Goal: Task Accomplishment & Management: Complete application form

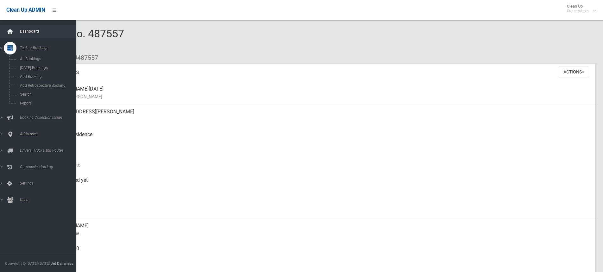
click at [11, 32] on icon at bounding box center [10, 31] width 7 height 13
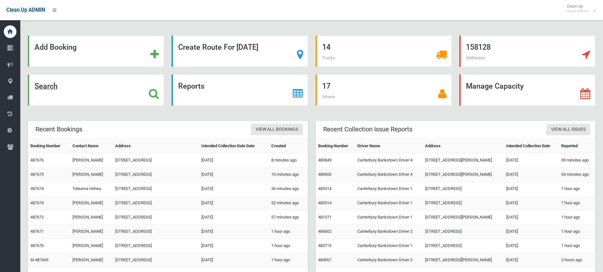
click at [39, 83] on strong "Search" at bounding box center [46, 86] width 23 height 9
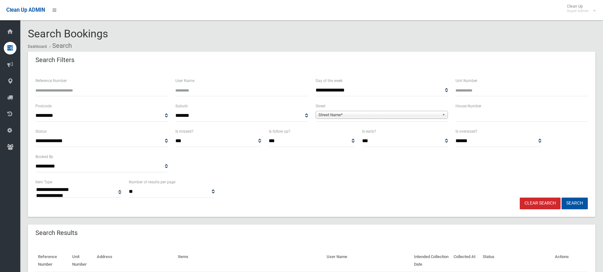
select select
click at [472, 119] on input "text" at bounding box center [522, 116] width 132 height 12
type input "*"
drag, startPoint x: 346, startPoint y: 115, endPoint x: 338, endPoint y: 120, distance: 9.5
click at [346, 115] on span "Street Name*" at bounding box center [379, 115] width 121 height 8
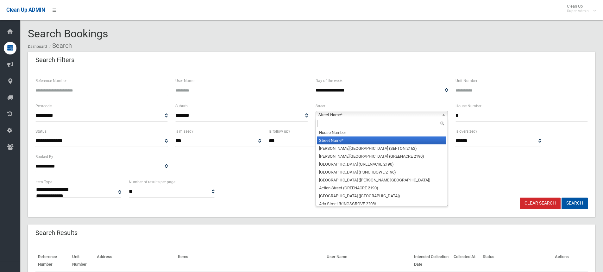
click at [337, 122] on input "text" at bounding box center [381, 124] width 129 height 8
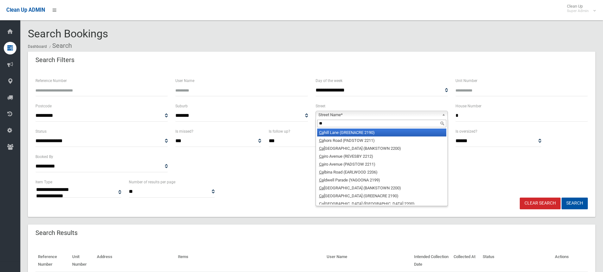
type input "*"
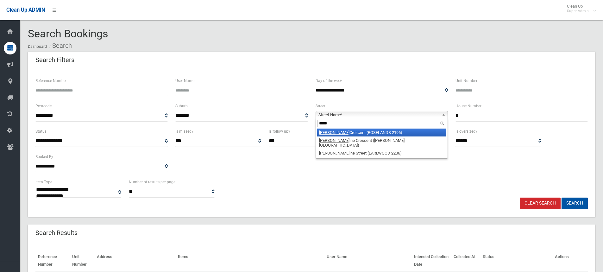
type input "*****"
click at [348, 134] on li "Carol Crescent (ROSELANDS 2196)" at bounding box center [381, 133] width 129 height 8
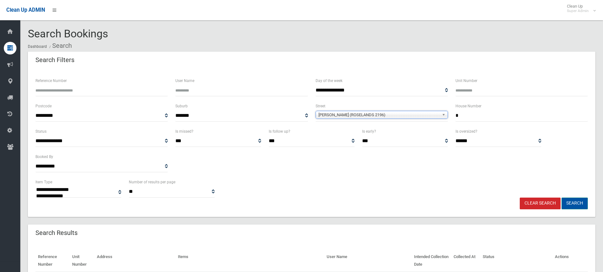
click at [567, 203] on button "Search" at bounding box center [575, 204] width 26 height 12
select select
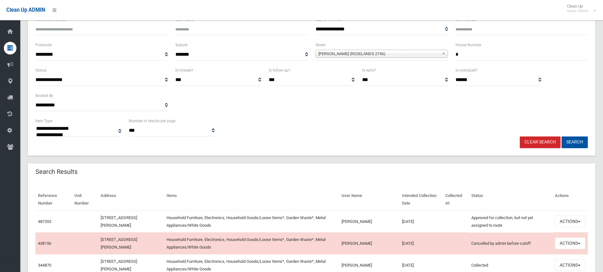
scroll to position [190, 0]
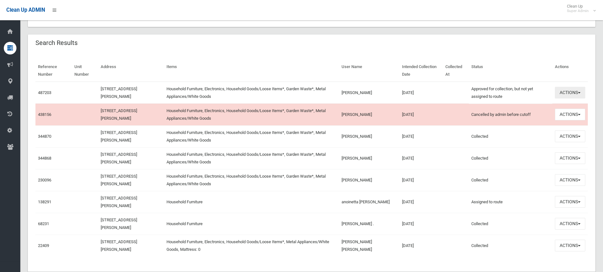
click at [577, 96] on button "Actions" at bounding box center [570, 93] width 30 height 12
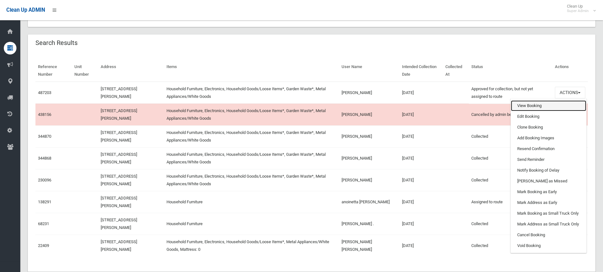
click at [531, 106] on link "View Booking" at bounding box center [548, 105] width 75 height 11
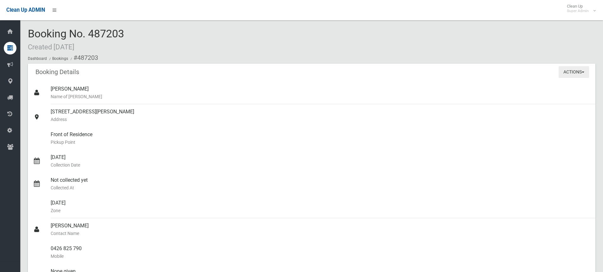
click at [574, 77] on button "Actions" at bounding box center [574, 72] width 30 height 12
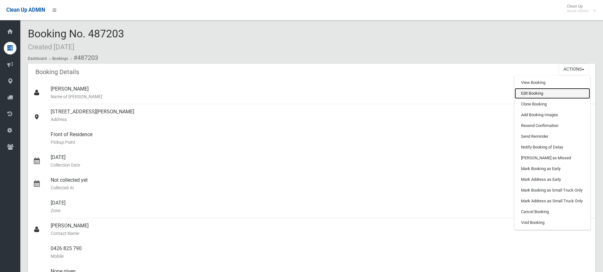
click at [531, 98] on link "Edit Booking" at bounding box center [552, 93] width 75 height 11
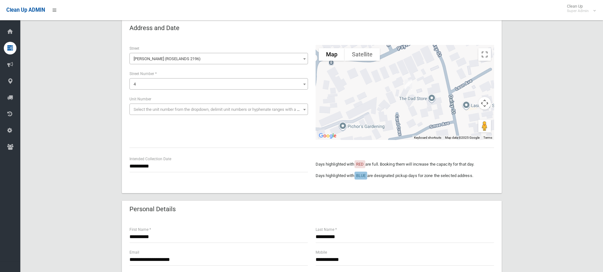
scroll to position [32, 0]
click at [192, 165] on input "**********" at bounding box center [218, 167] width 179 height 12
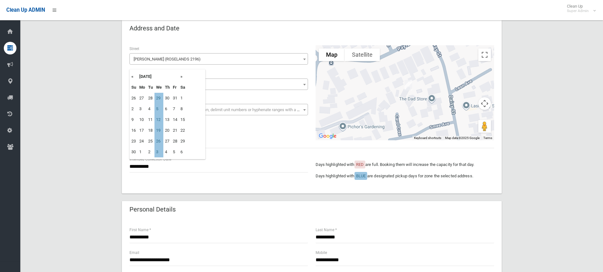
click at [133, 75] on th "«" at bounding box center [134, 76] width 8 height 11
click at [159, 109] on td "8" at bounding box center [159, 109] width 9 height 11
type input "**********"
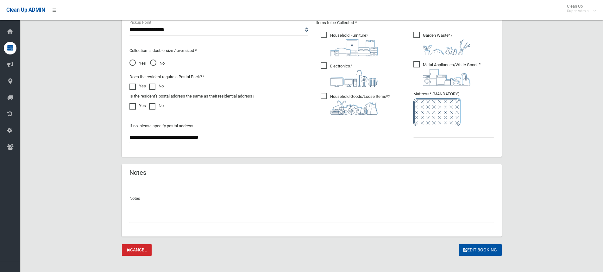
scroll to position [348, 0]
click at [199, 217] on input "text" at bounding box center [311, 217] width 365 height 12
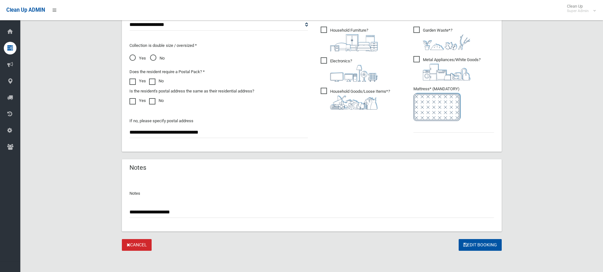
scroll to position [355, 0]
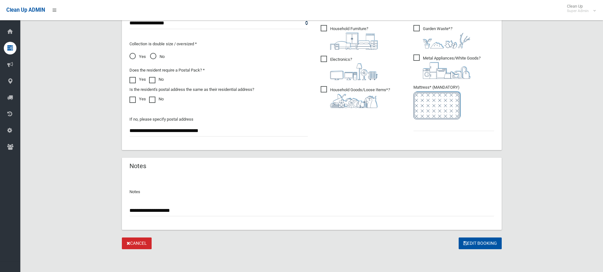
drag, startPoint x: 181, startPoint y: 213, endPoint x: 116, endPoint y: 219, distance: 65.2
type input "**********"
click at [433, 124] on input "text" at bounding box center [453, 125] width 81 height 12
type input "*"
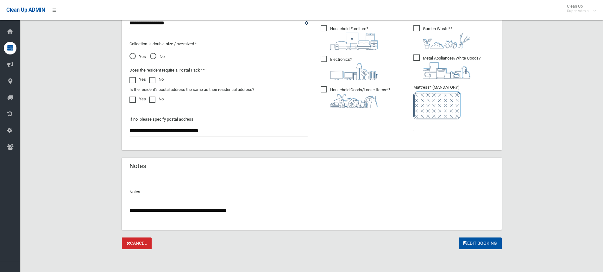
click at [293, 213] on input "**********" at bounding box center [311, 211] width 365 height 12
type input "**********"
click at [425, 129] on input "text" at bounding box center [453, 125] width 81 height 12
type input "*"
click at [480, 245] on button "Edit Booking" at bounding box center [480, 243] width 43 height 12
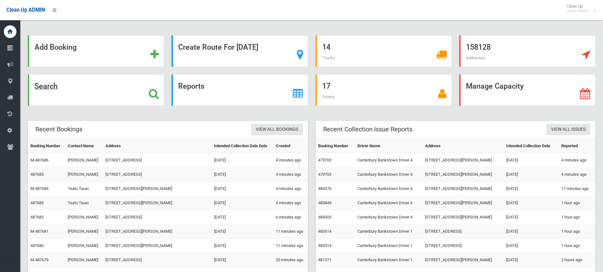
click at [39, 89] on strong "Search" at bounding box center [46, 86] width 23 height 9
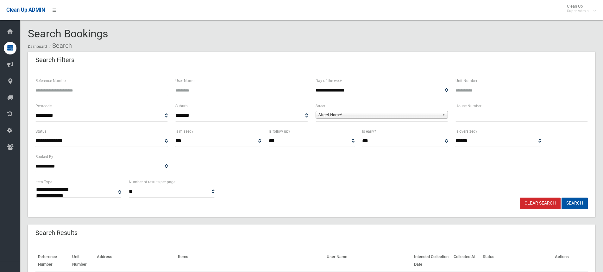
select select
click at [326, 113] on span "Street Name*" at bounding box center [379, 115] width 121 height 8
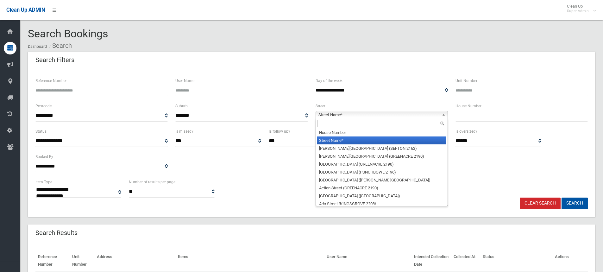
click at [321, 124] on input "text" at bounding box center [381, 124] width 129 height 8
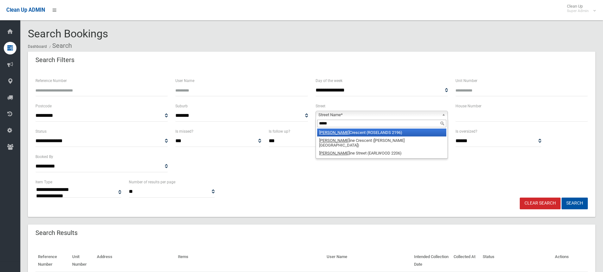
type input "*****"
click at [323, 131] on em "Carol" at bounding box center [334, 132] width 30 height 5
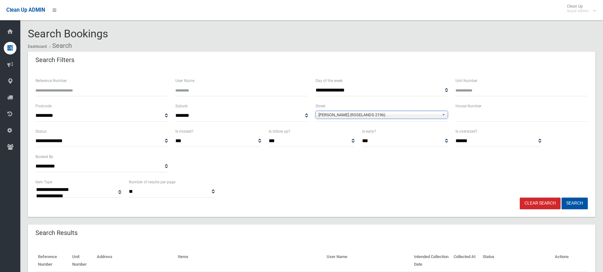
click at [488, 120] on input "text" at bounding box center [522, 116] width 132 height 12
type input "*"
click at [571, 203] on button "Search" at bounding box center [575, 204] width 26 height 12
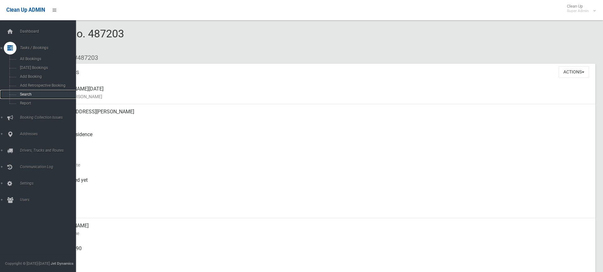
click at [29, 95] on span "Search" at bounding box center [46, 94] width 57 height 4
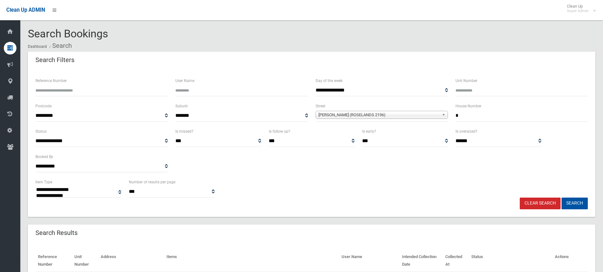
select select
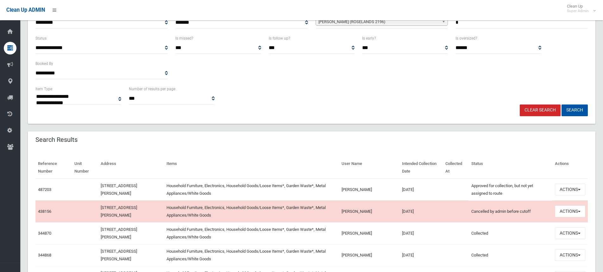
scroll to position [95, 0]
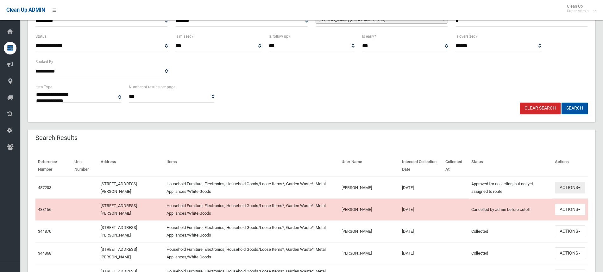
click at [578, 188] on span "button" at bounding box center [579, 187] width 3 height 1
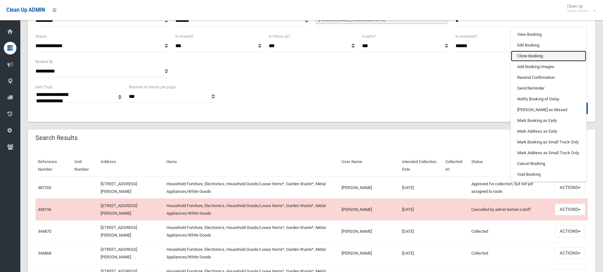
click at [522, 56] on link "Clone Booking" at bounding box center [548, 56] width 75 height 11
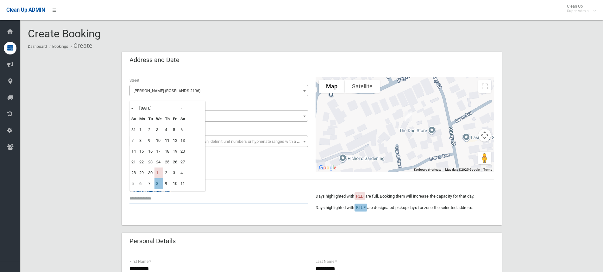
click at [137, 200] on input "text" at bounding box center [218, 198] width 179 height 12
click at [180, 109] on th "»" at bounding box center [183, 108] width 8 height 11
click at [182, 109] on th "»" at bounding box center [183, 108] width 8 height 11
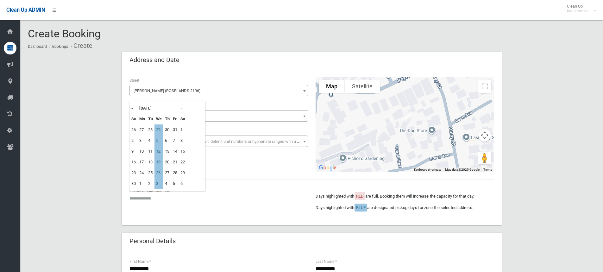
click at [182, 109] on th "»" at bounding box center [183, 108] width 8 height 11
click at [157, 152] on td "17" at bounding box center [159, 151] width 9 height 11
type input "**********"
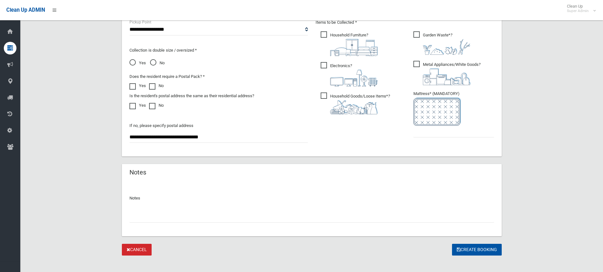
scroll to position [355, 0]
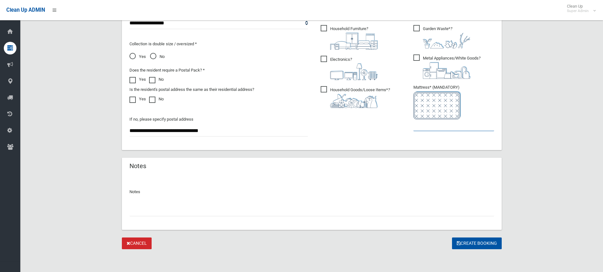
click at [432, 126] on input "text" at bounding box center [453, 125] width 81 height 12
type input "*"
click at [144, 210] on input "text" at bounding box center [311, 211] width 365 height 12
click at [143, 210] on input "**********" at bounding box center [311, 211] width 365 height 12
type input "**********"
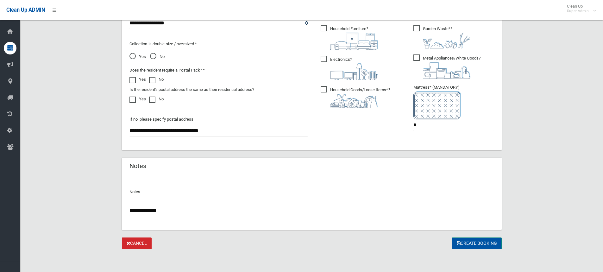
click at [460, 244] on button "Create Booking" at bounding box center [477, 243] width 50 height 12
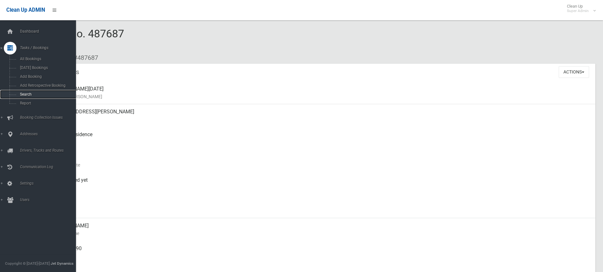
click at [29, 94] on span "Search" at bounding box center [46, 94] width 57 height 4
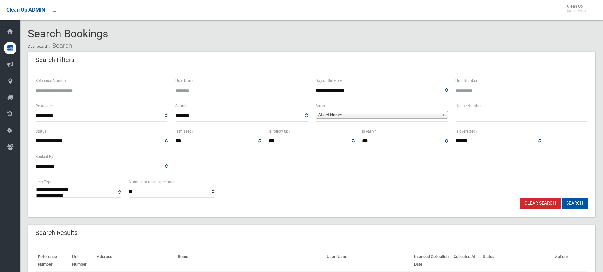
select select
click at [480, 118] on input "text" at bounding box center [522, 116] width 132 height 12
type input "**"
click at [344, 118] on span "Street Name*" at bounding box center [379, 115] width 121 height 8
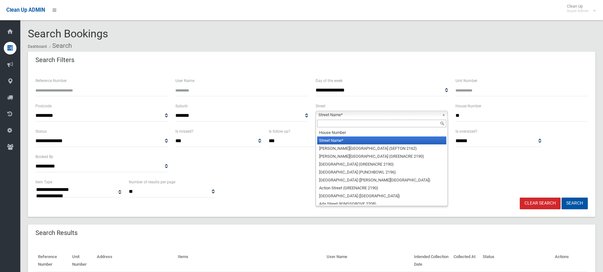
click at [332, 124] on input "text" at bounding box center [381, 124] width 129 height 8
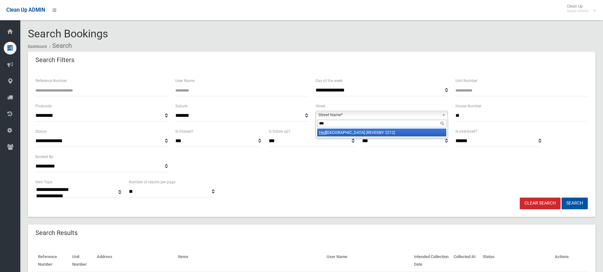
type input "***"
click at [334, 135] on li "Hyd rae Street (REVESBY 2212)" at bounding box center [381, 133] width 129 height 8
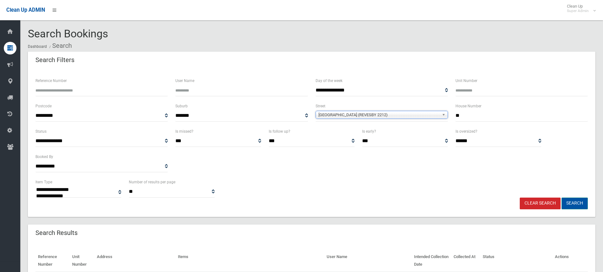
click at [568, 201] on button "Search" at bounding box center [575, 204] width 26 height 12
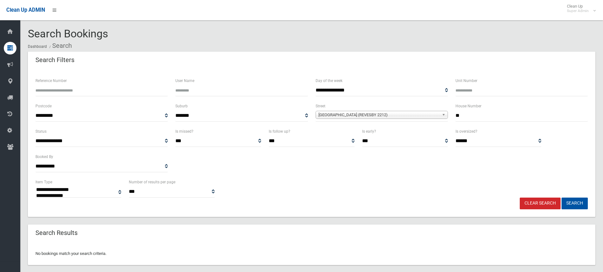
select select
click at [326, 114] on span "[GEOGRAPHIC_DATA] (REVESBY 2212)" at bounding box center [379, 115] width 121 height 8
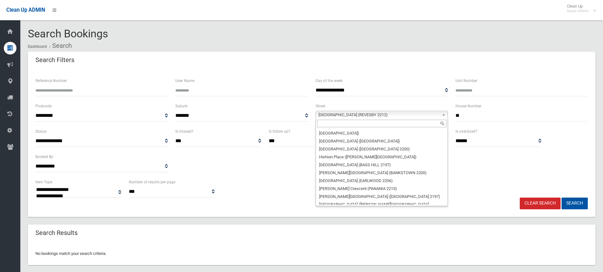
scroll to position [8086, 0]
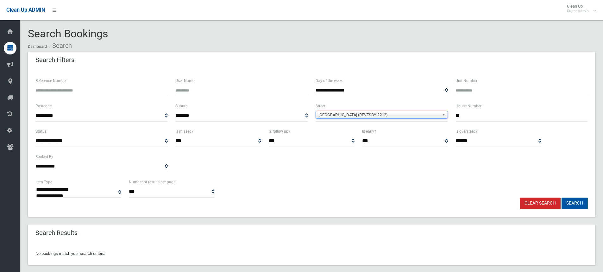
click at [567, 202] on button "Search" at bounding box center [575, 204] width 26 height 12
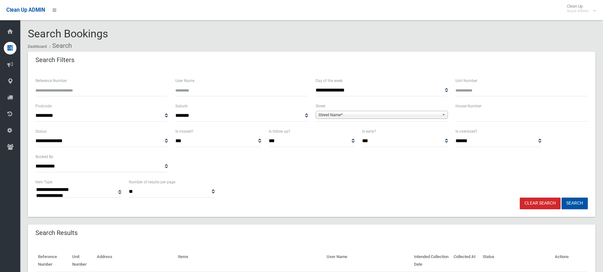
select select
click at [344, 118] on div "Street Name*" at bounding box center [382, 115] width 132 height 8
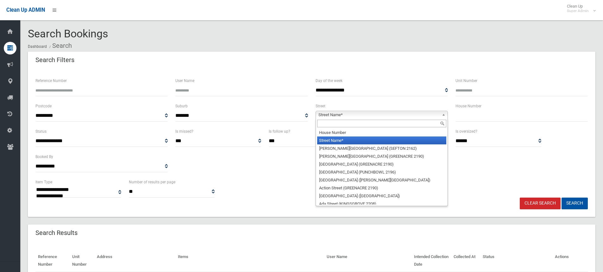
click at [332, 125] on input "text" at bounding box center [381, 124] width 129 height 8
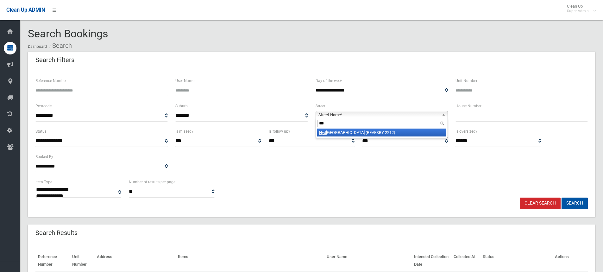
type input "***"
click at [327, 133] on li "Hyd rae Street (REVESBY 2212)" at bounding box center [381, 133] width 129 height 8
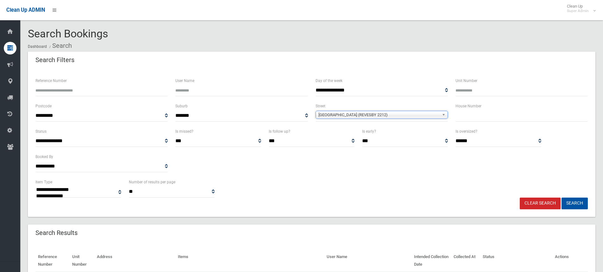
click at [510, 117] on input "text" at bounding box center [522, 116] width 132 height 12
type input "**"
click at [573, 205] on button "Search" at bounding box center [575, 204] width 26 height 12
select select
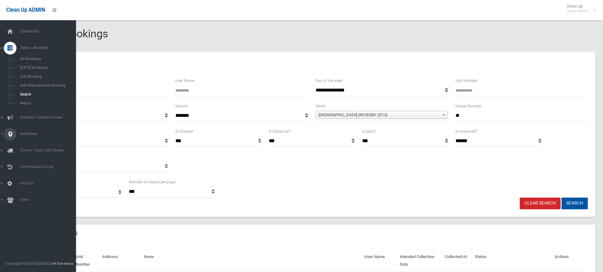
click at [28, 128] on link "Addresses" at bounding box center [40, 134] width 81 height 13
click at [32, 88] on link "All Addresses" at bounding box center [40, 91] width 81 height 9
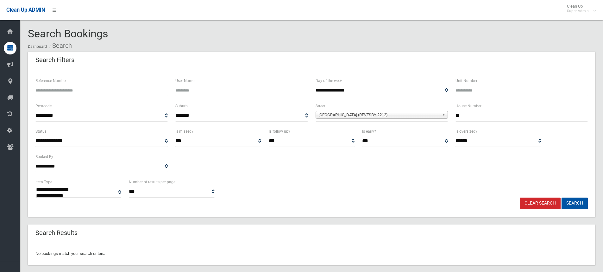
select select
click at [467, 117] on input "**" at bounding box center [522, 116] width 132 height 12
type input "*"
type input "**"
click at [578, 201] on button "Search" at bounding box center [575, 204] width 26 height 12
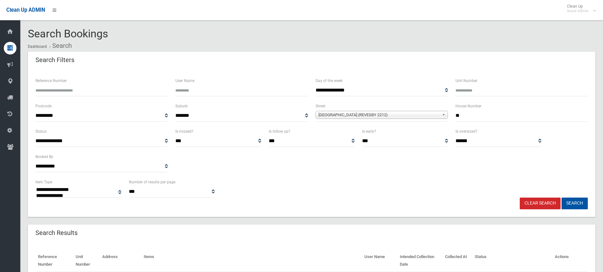
select select
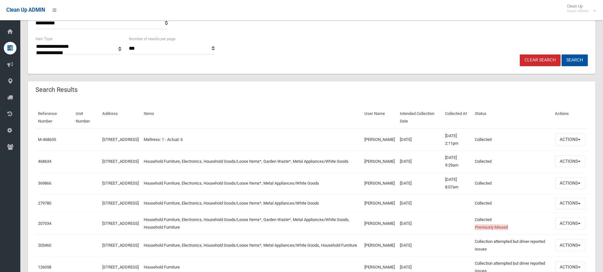
scroll to position [158, 0]
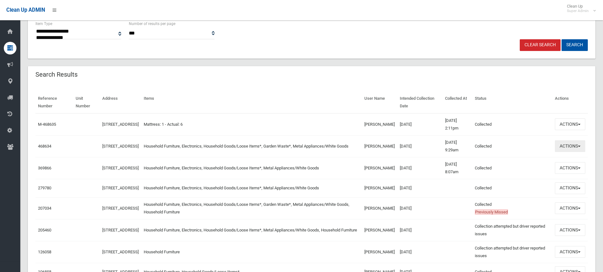
click at [570, 143] on button "Actions" at bounding box center [570, 146] width 30 height 12
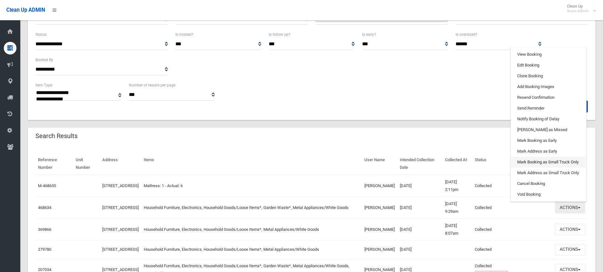
scroll to position [95, 0]
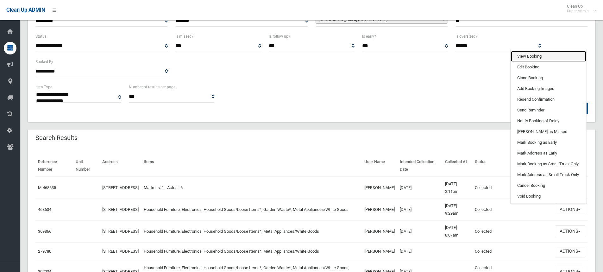
click at [531, 55] on link "View Booking" at bounding box center [548, 56] width 75 height 11
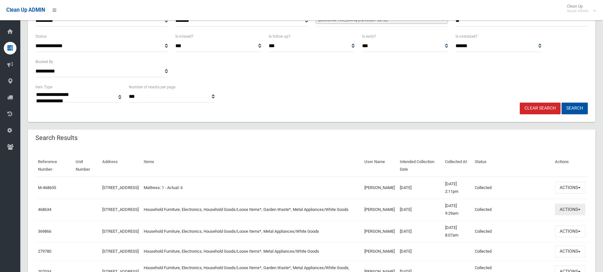
click at [563, 212] on button "Actions" at bounding box center [570, 210] width 30 height 12
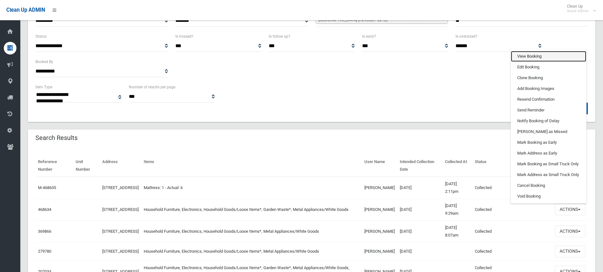
click at [523, 55] on link "View Booking" at bounding box center [548, 56] width 75 height 11
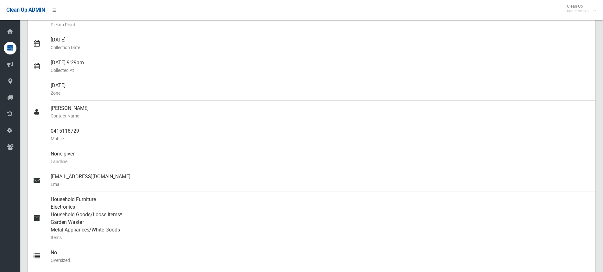
scroll to position [117, 0]
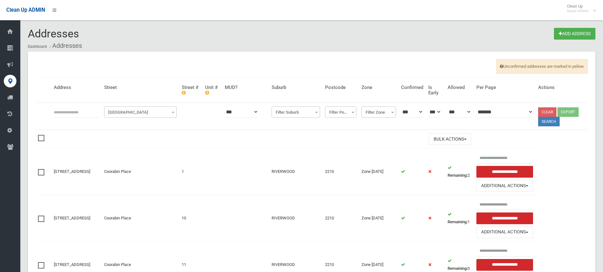
click at [82, 113] on input "text" at bounding box center [76, 112] width 45 height 12
type input "**"
click at [129, 111] on span "[GEOGRAPHIC_DATA]" at bounding box center [140, 112] width 69 height 9
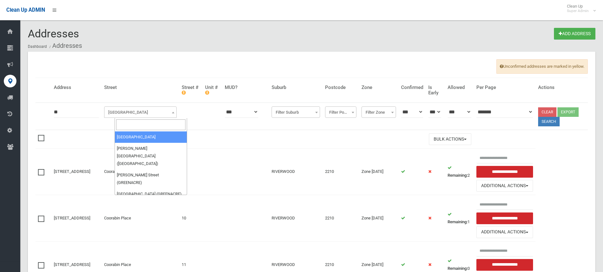
click at [127, 123] on input "search" at bounding box center [150, 124] width 69 height 11
type input "****"
select select "****"
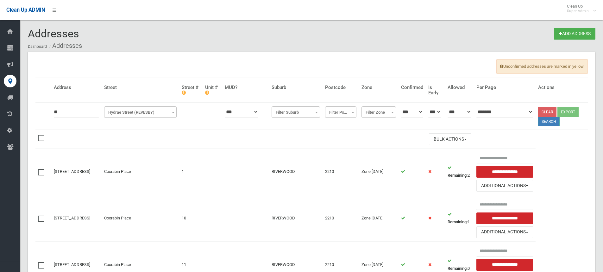
click at [555, 123] on button "Search" at bounding box center [549, 121] width 22 height 9
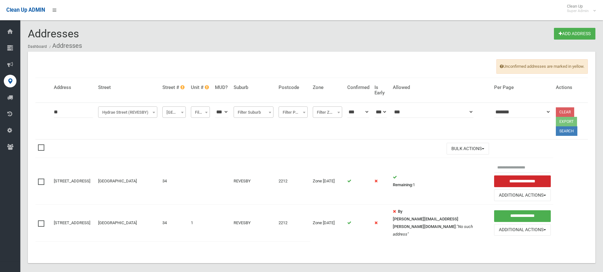
drag, startPoint x: 65, startPoint y: 113, endPoint x: 29, endPoint y: 112, distance: 35.5
click at [29, 112] on div "Unconfirmed addresses are marked in yellow. Address Street Street # Unit # MUD?…" at bounding box center [312, 157] width 568 height 211
type input "**"
click at [556, 131] on button "Search" at bounding box center [567, 130] width 22 height 9
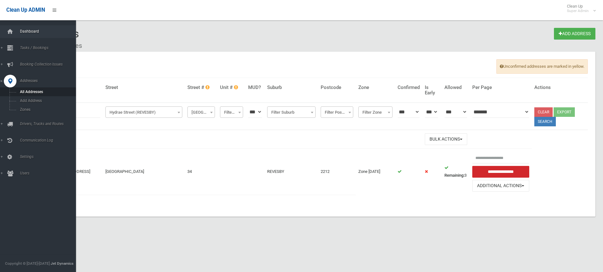
click at [26, 32] on span "Dashboard" at bounding box center [49, 31] width 63 height 4
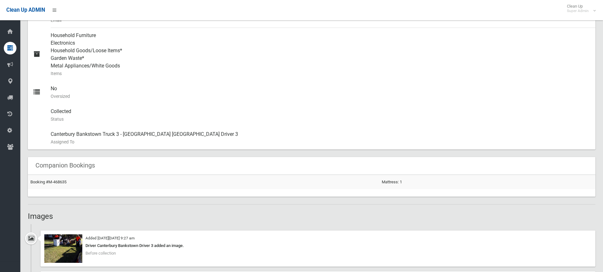
scroll to position [348, 0]
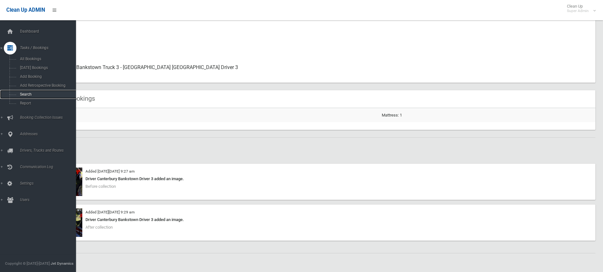
click at [29, 95] on span "Search" at bounding box center [46, 94] width 57 height 4
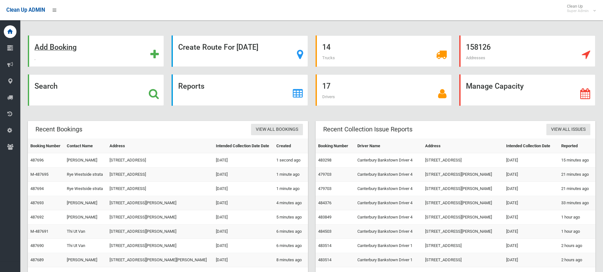
click at [49, 45] on strong "Add Booking" at bounding box center [56, 47] width 42 height 9
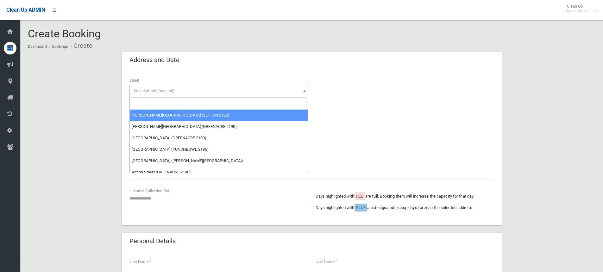
click at [150, 106] on input "search" at bounding box center [218, 103] width 175 height 11
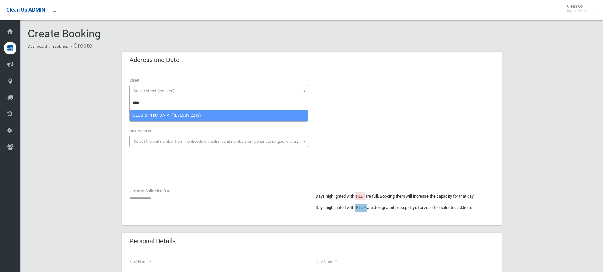
type input "****"
select select "****"
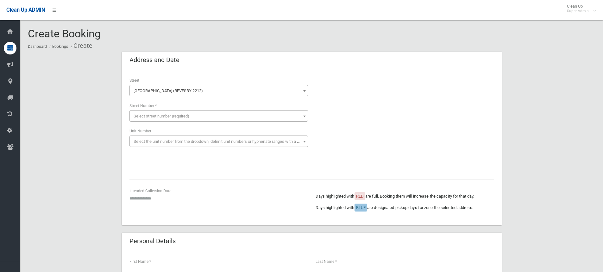
click at [150, 115] on span "Select street number (required)" at bounding box center [162, 116] width 56 height 5
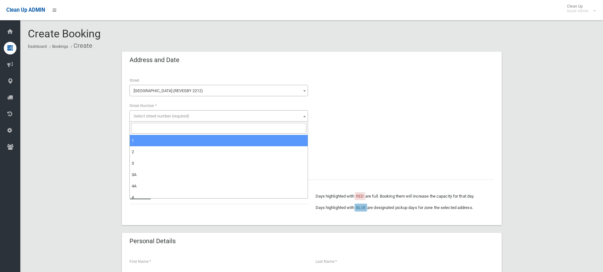
click at [143, 126] on input "search" at bounding box center [218, 128] width 175 height 11
type input "**"
select select "**"
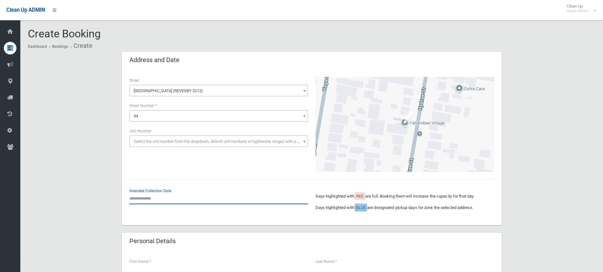
click at [151, 195] on input "text" at bounding box center [218, 198] width 179 height 12
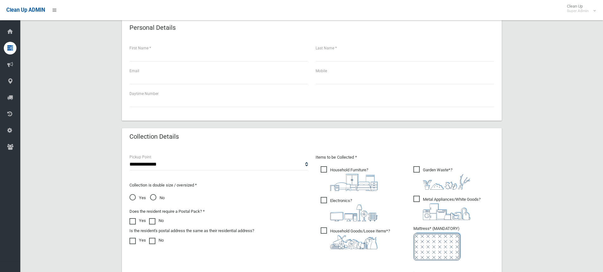
scroll to position [317, 0]
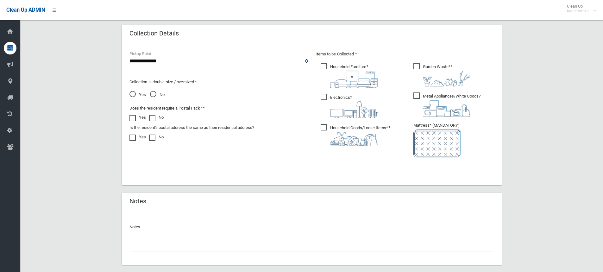
click at [185, 247] on input "text" at bounding box center [311, 246] width 365 height 12
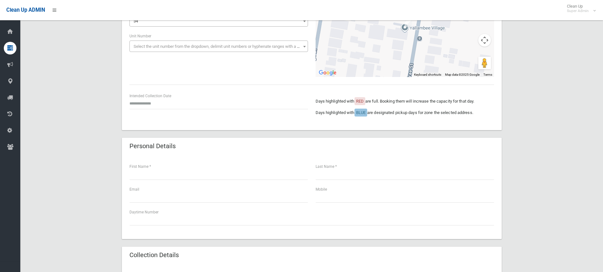
scroll to position [0, 0]
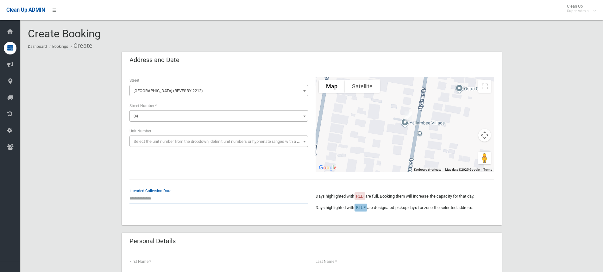
click at [148, 197] on input "text" at bounding box center [218, 198] width 179 height 12
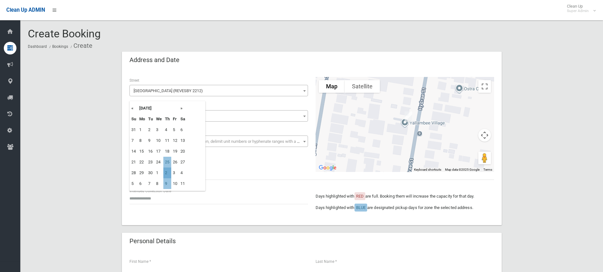
click at [167, 173] on td "2" at bounding box center [167, 172] width 8 height 11
type input "**********"
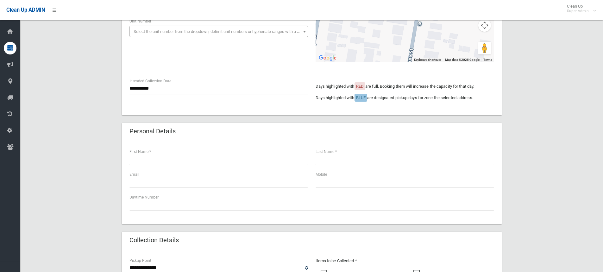
scroll to position [127, 0]
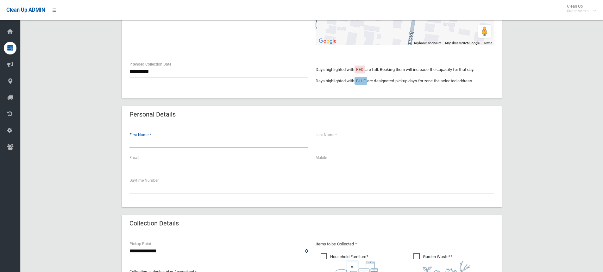
click at [189, 144] on input "text" at bounding box center [218, 142] width 179 height 12
type input "******"
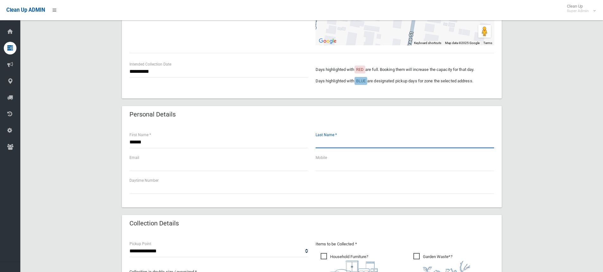
click at [341, 141] on input "text" at bounding box center [405, 142] width 179 height 12
type input "******"
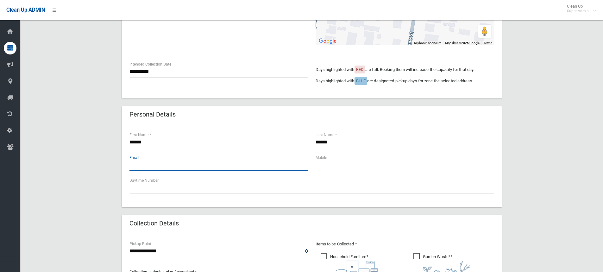
click at [145, 164] on input "text" at bounding box center [218, 165] width 179 height 12
type input "**********"
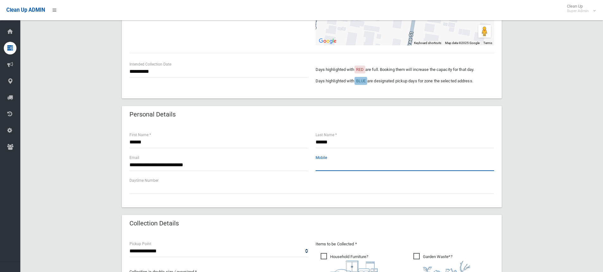
click at [348, 168] on input "text" at bounding box center [405, 165] width 179 height 12
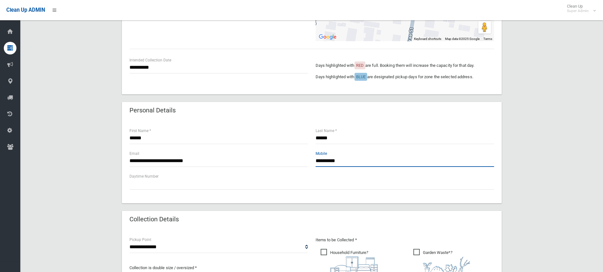
scroll to position [190, 0]
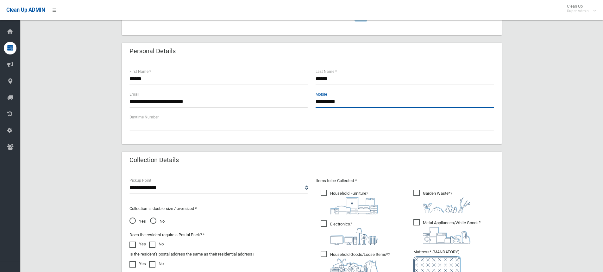
type input "**********"
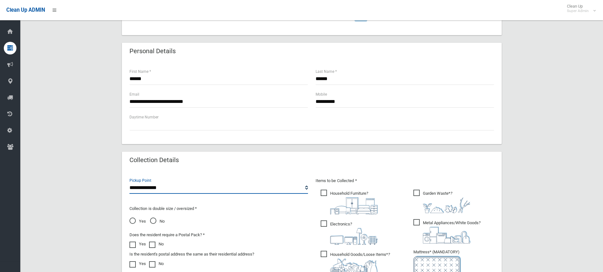
click at [148, 189] on select "**********" at bounding box center [218, 188] width 179 height 12
select select "*"
click at [129, 182] on select "**********" at bounding box center [218, 188] width 179 height 12
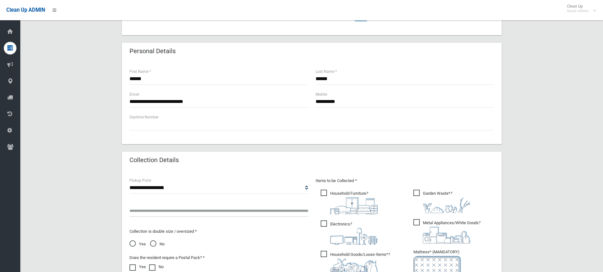
click at [145, 208] on input "text" at bounding box center [218, 211] width 179 height 12
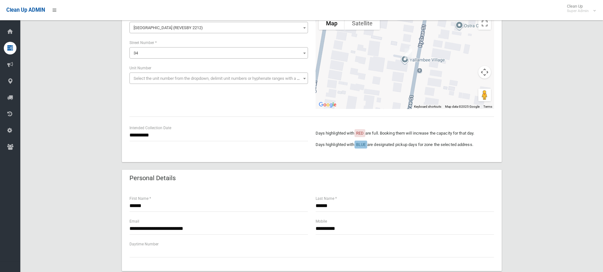
scroll to position [158, 0]
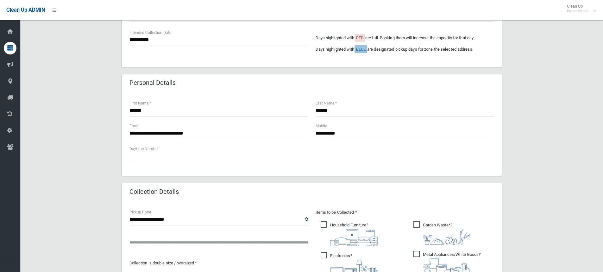
click at [143, 244] on input "text" at bounding box center [218, 243] width 179 height 12
type input "**********"
click at [355, 226] on span "Household Furniture ?" at bounding box center [349, 233] width 57 height 25
click at [420, 224] on span "Garden Waste* ?" at bounding box center [441, 232] width 57 height 23
drag, startPoint x: 422, startPoint y: 253, endPoint x: 357, endPoint y: 255, distance: 64.6
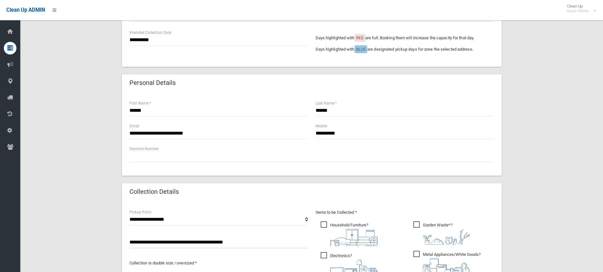
click at [421, 253] on span "Metal Appliances/White Goods ?" at bounding box center [446, 263] width 67 height 24
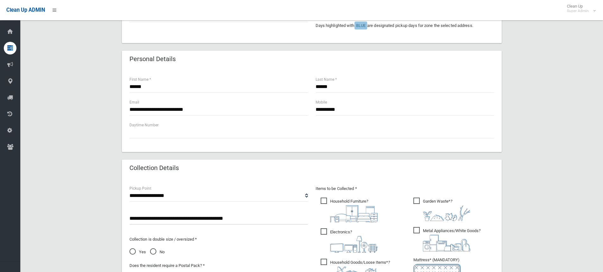
scroll to position [222, 0]
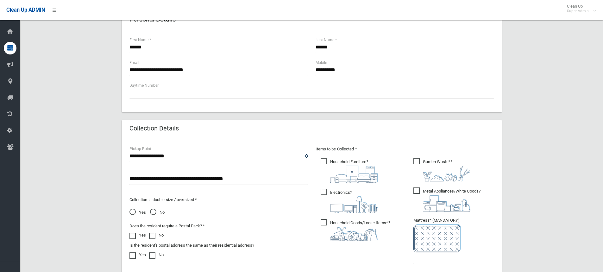
click at [337, 191] on span "Electronics ?" at bounding box center [349, 201] width 57 height 24
click at [337, 225] on span "Household Goods/Loose Items* ?" at bounding box center [355, 230] width 69 height 22
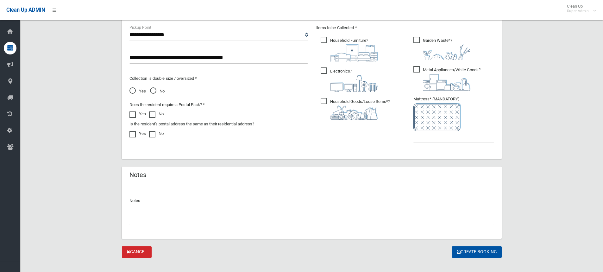
scroll to position [348, 0]
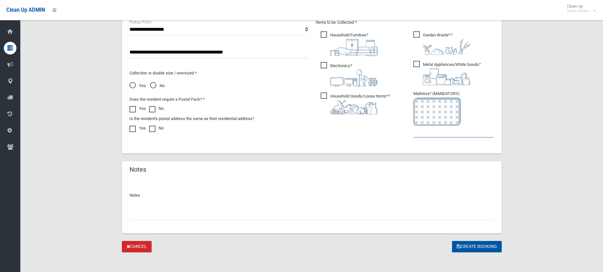
click at [441, 136] on input "text" at bounding box center [453, 132] width 81 height 12
click at [134, 88] on span "Yes" at bounding box center [137, 86] width 16 height 8
click at [160, 209] on input "text" at bounding box center [311, 214] width 365 height 12
paste input "**********"
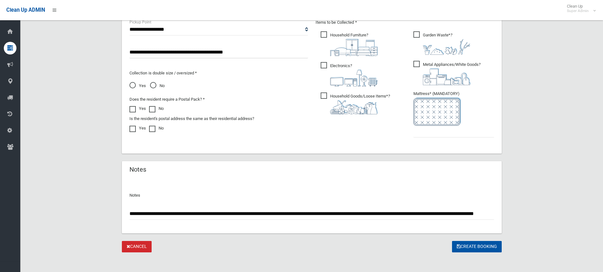
scroll to position [0, 0]
drag, startPoint x: 496, startPoint y: 214, endPoint x: 493, endPoint y: 216, distance: 3.7
click at [496, 214] on div "**********" at bounding box center [312, 206] width 380 height 54
click at [484, 213] on input "**********" at bounding box center [311, 214] width 365 height 12
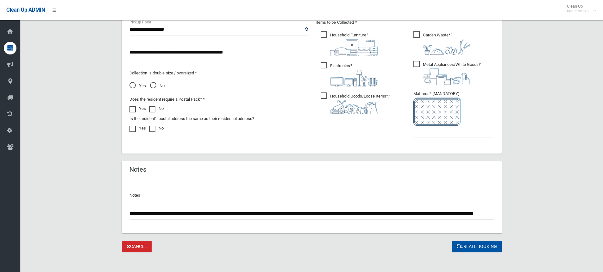
paste input "********"
type input "**********"
click at [436, 136] on input "text" at bounding box center [453, 132] width 81 height 12
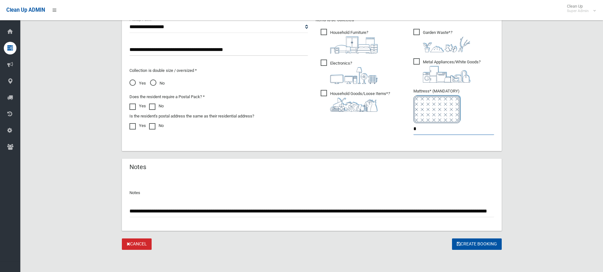
scroll to position [351, 0]
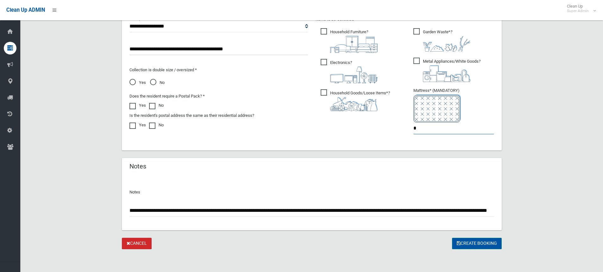
type input "*"
click at [459, 245] on icon "submit" at bounding box center [459, 243] width 4 height 4
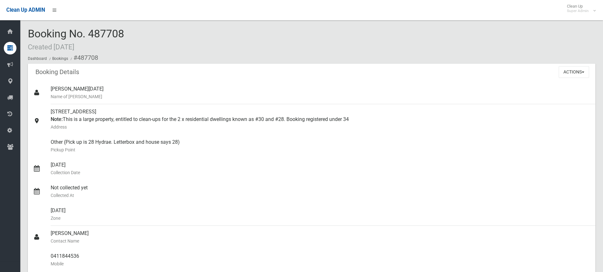
click at [100, 31] on span "Booking No. 487708 Created [DATE]" at bounding box center [76, 39] width 96 height 25
copy span "487708"
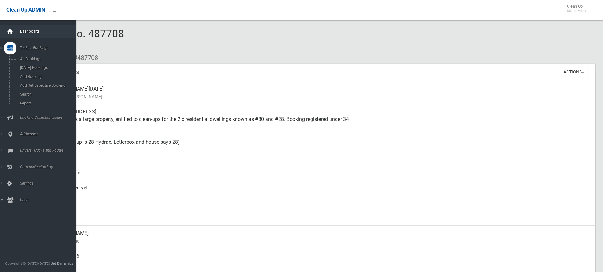
click at [9, 32] on icon at bounding box center [10, 31] width 7 height 13
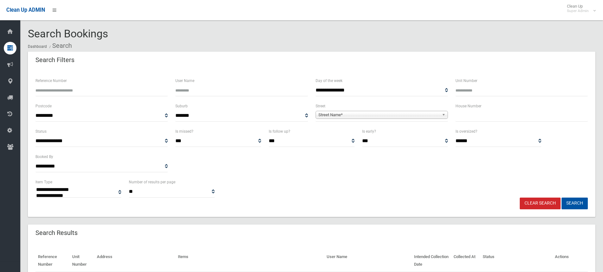
select select
click at [472, 116] on input "text" at bounding box center [522, 116] width 132 height 12
type input "**"
drag, startPoint x: 348, startPoint y: 121, endPoint x: 343, endPoint y: 117, distance: 6.6
click at [348, 121] on span "**********" at bounding box center [382, 116] width 132 height 12
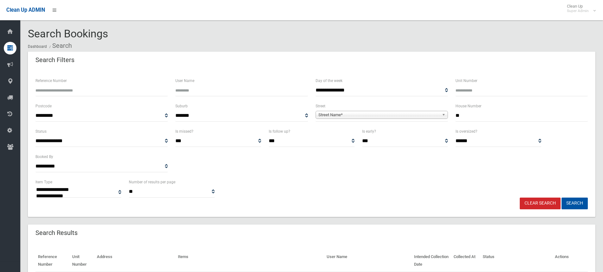
click at [343, 117] on span "Street Name*" at bounding box center [379, 115] width 121 height 8
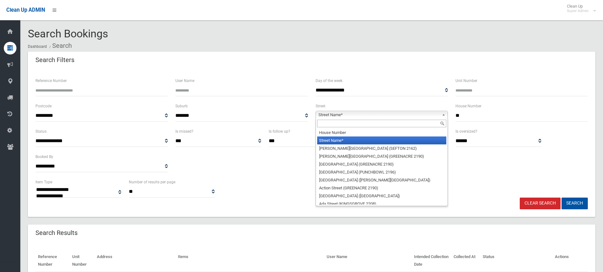
click at [338, 122] on input "text" at bounding box center [381, 124] width 129 height 8
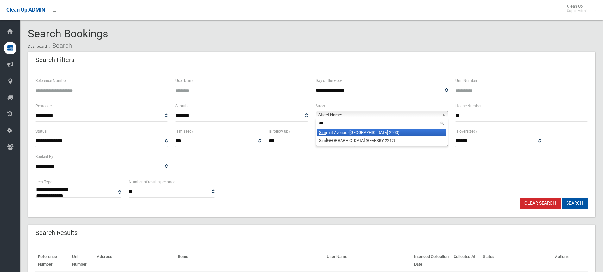
type input "***"
click at [357, 133] on li "Sim mat Avenue (CONDELL PARK 2200)" at bounding box center [381, 133] width 129 height 8
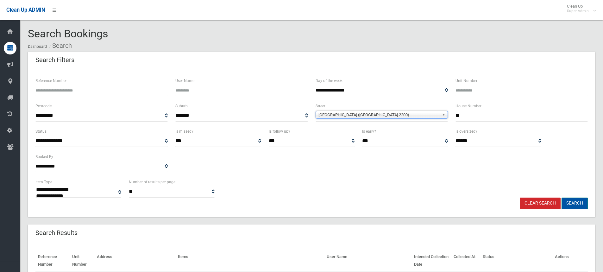
click at [570, 203] on button "Search" at bounding box center [575, 204] width 26 height 12
select select
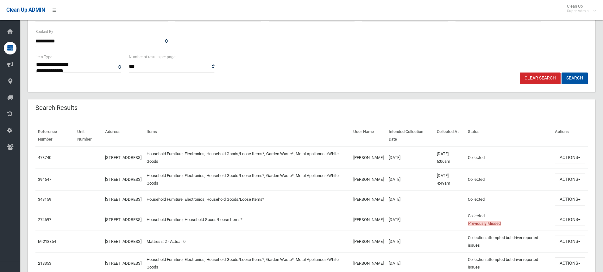
scroll to position [127, 0]
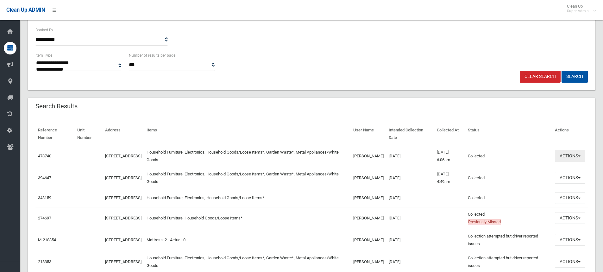
click at [566, 154] on button "Actions" at bounding box center [570, 156] width 30 height 12
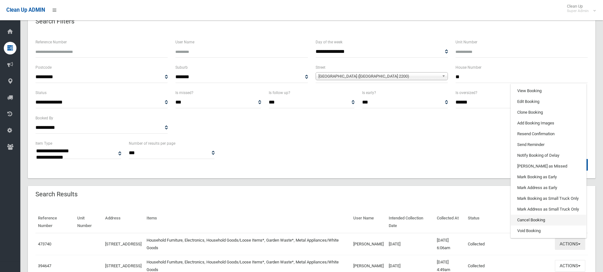
scroll to position [32, 0]
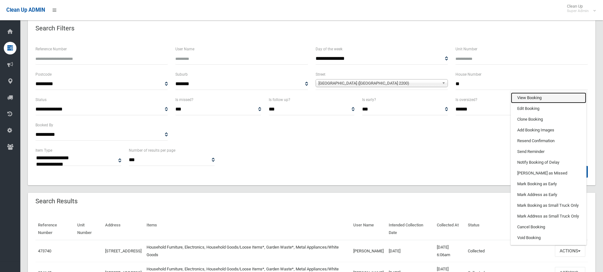
click at [536, 101] on link "View Booking" at bounding box center [548, 97] width 75 height 11
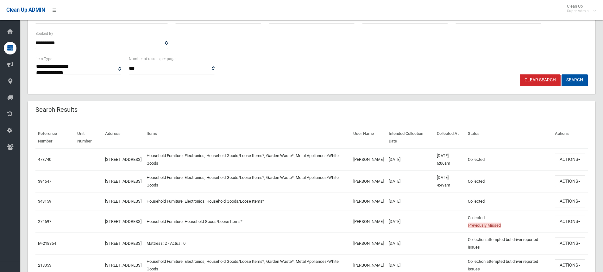
scroll to position [158, 0]
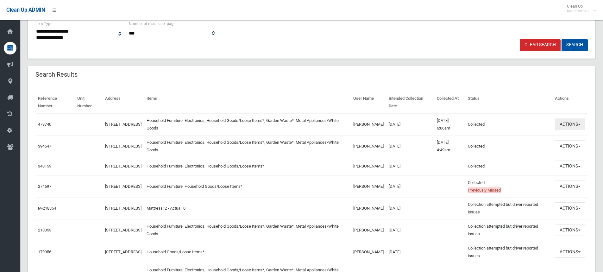
click at [565, 124] on button "Actions" at bounding box center [570, 124] width 30 height 12
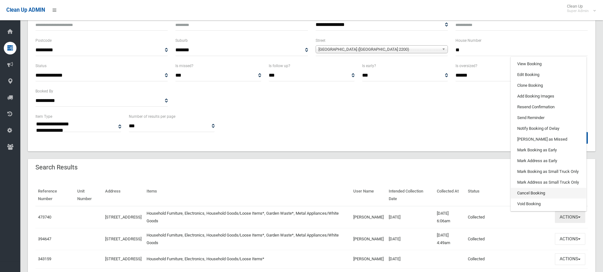
scroll to position [63, 0]
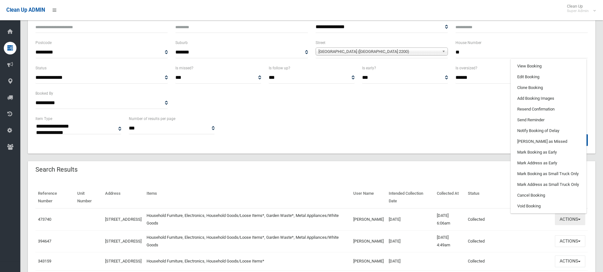
click at [560, 222] on button "Actions" at bounding box center [570, 219] width 30 height 12
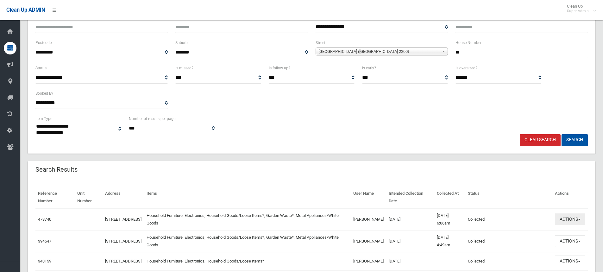
click at [565, 224] on button "Actions" at bounding box center [570, 219] width 30 height 12
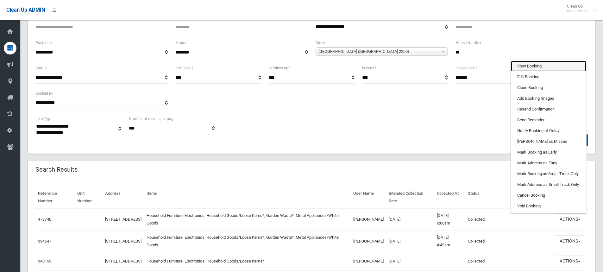
click at [520, 65] on link "View Booking" at bounding box center [548, 66] width 75 height 11
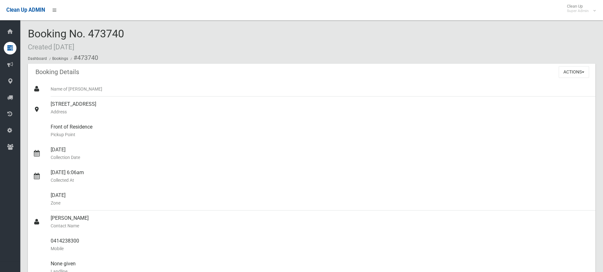
scroll to position [63, 0]
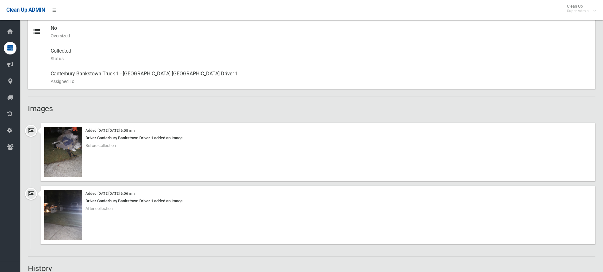
scroll to position [380, 0]
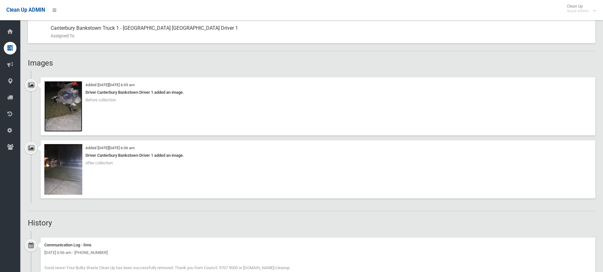
click at [67, 115] on img at bounding box center [63, 106] width 38 height 51
click at [67, 163] on img at bounding box center [63, 169] width 38 height 51
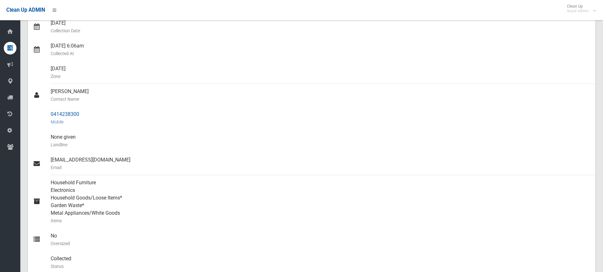
scroll to position [0, 0]
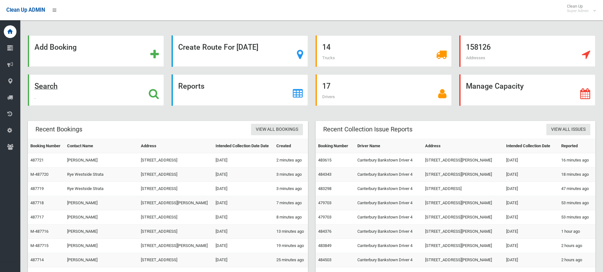
click at [54, 86] on strong "Search" at bounding box center [46, 86] width 23 height 9
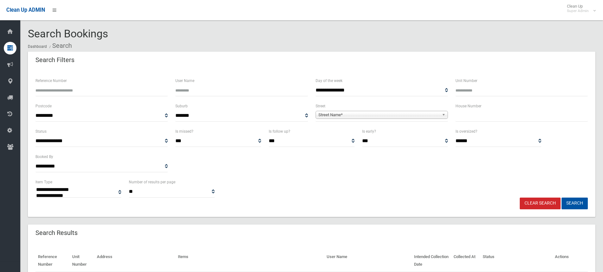
select select
click at [208, 94] on input "User Name" at bounding box center [241, 91] width 132 height 12
type input "****"
click at [572, 204] on button "Search" at bounding box center [575, 204] width 26 height 12
select select
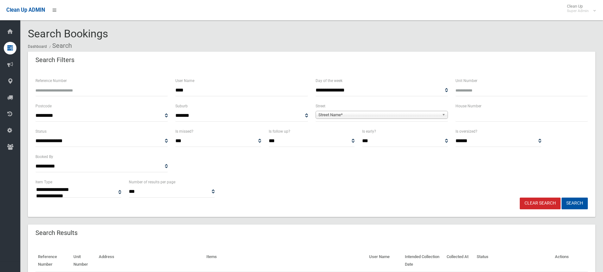
drag, startPoint x: 201, startPoint y: 93, endPoint x: 151, endPoint y: 91, distance: 50.4
click at [151, 91] on div "**********" at bounding box center [312, 89] width 560 height 25
type input "***"
click at [562, 198] on button "Search" at bounding box center [575, 204] width 26 height 12
select select
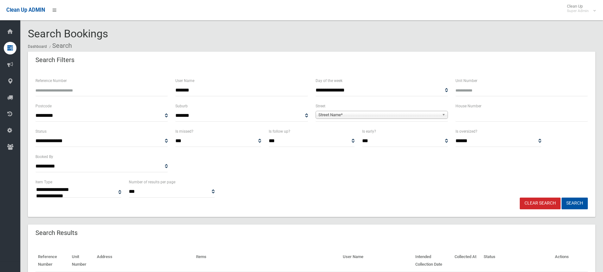
type input "*******"
click at [562, 198] on button "Search" at bounding box center [575, 204] width 26 height 12
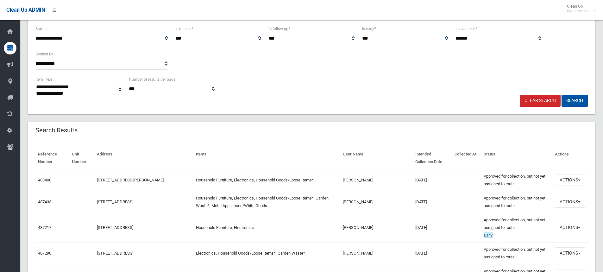
scroll to position [158, 0]
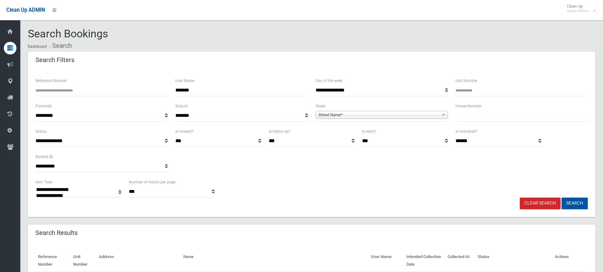
select select
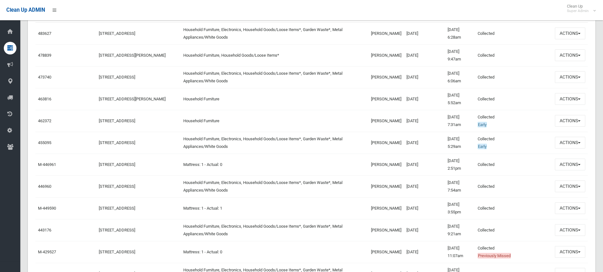
scroll to position [253, 0]
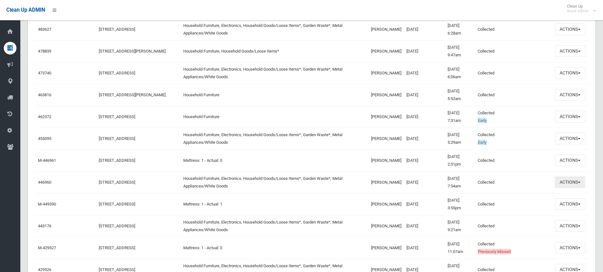
click at [569, 188] on button "Actions" at bounding box center [570, 182] width 30 height 12
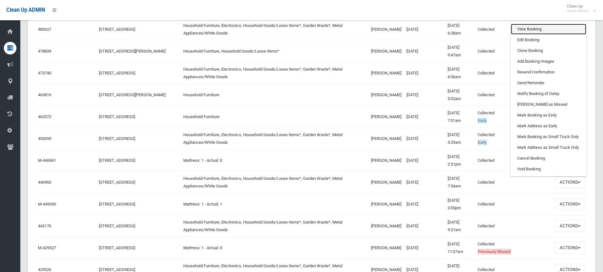
click at [529, 29] on link "View Booking" at bounding box center [548, 29] width 75 height 11
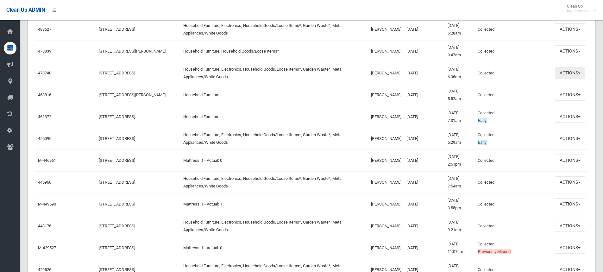
click at [562, 74] on button "Actions" at bounding box center [570, 73] width 30 height 12
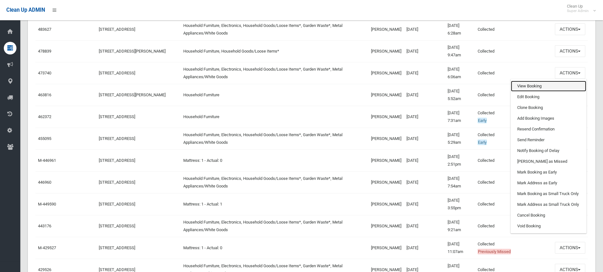
click at [529, 88] on link "View Booking" at bounding box center [548, 86] width 75 height 11
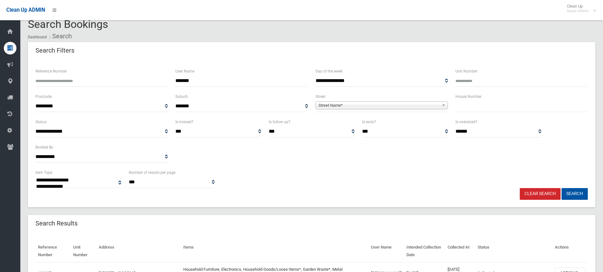
scroll to position [0, 0]
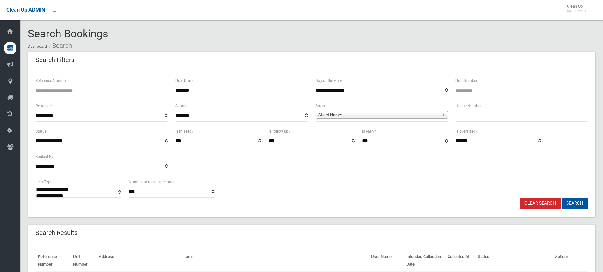
click at [337, 116] on span "Street Name*" at bounding box center [379, 115] width 121 height 8
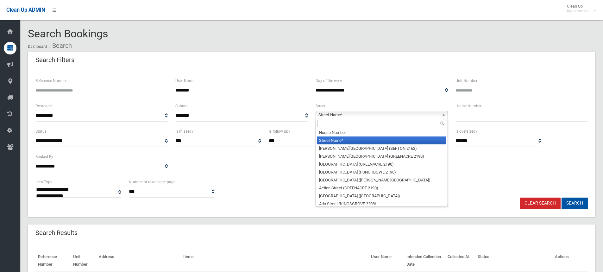
click at [329, 123] on input "text" at bounding box center [381, 124] width 129 height 8
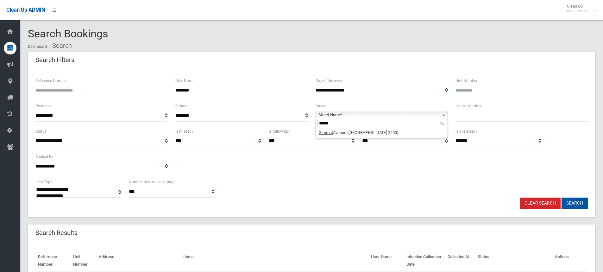
type input "******"
click at [332, 131] on em "Simmat" at bounding box center [326, 132] width 14 height 5
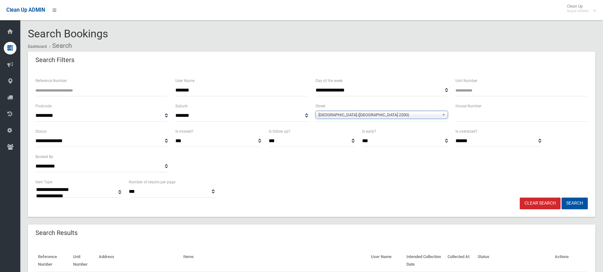
click at [493, 117] on input "text" at bounding box center [522, 116] width 132 height 12
type input "**"
click at [571, 199] on button "Search" at bounding box center [575, 204] width 26 height 12
select select
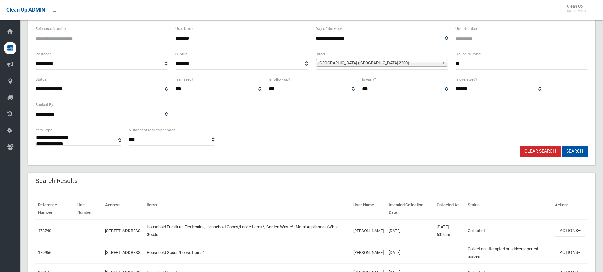
scroll to position [96, 0]
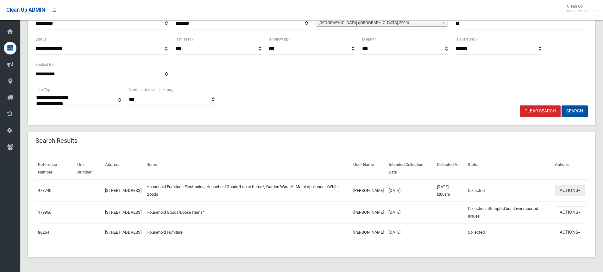
click at [567, 190] on button "Actions" at bounding box center [570, 191] width 30 height 12
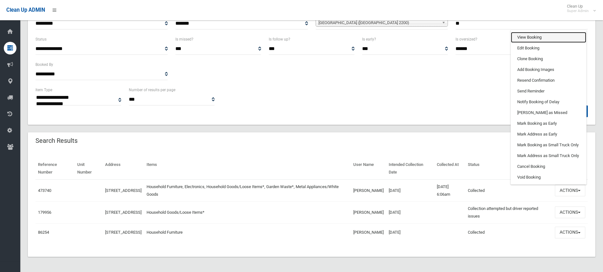
click at [529, 34] on link "View Booking" at bounding box center [548, 37] width 75 height 11
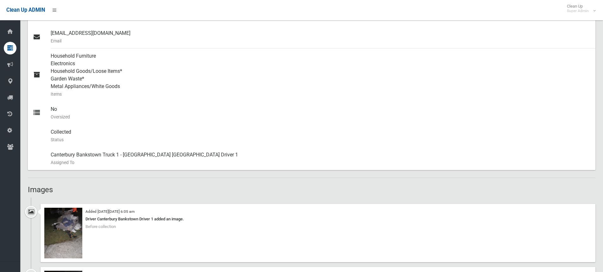
scroll to position [317, 0]
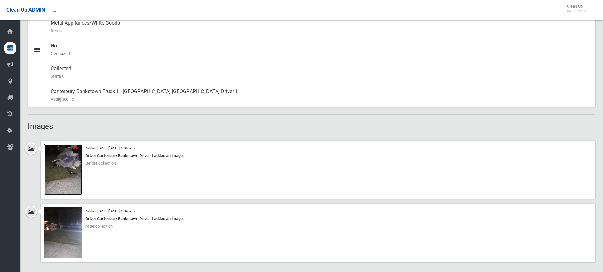
click at [63, 172] on img at bounding box center [63, 169] width 38 height 51
click at [72, 231] on img at bounding box center [63, 232] width 38 height 51
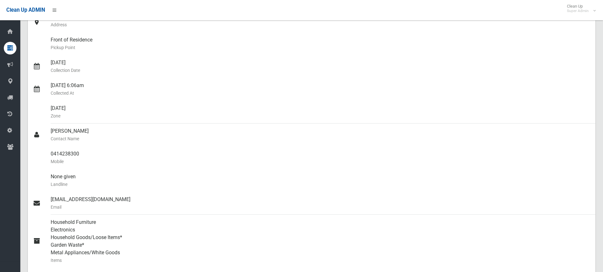
scroll to position [0, 0]
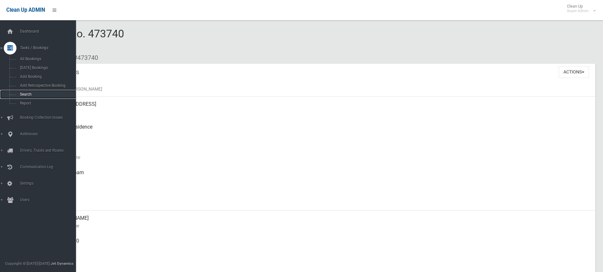
click at [19, 95] on span "Search" at bounding box center [46, 94] width 57 height 4
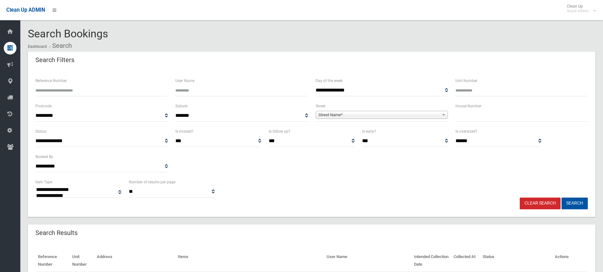
select select
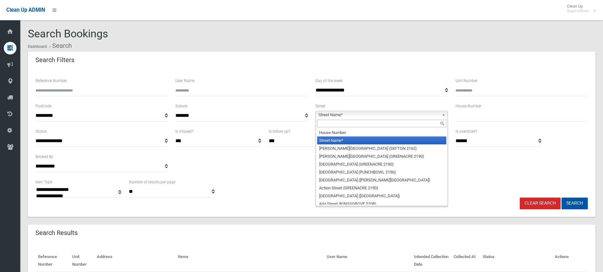
click at [340, 113] on span "Street Name*" at bounding box center [379, 115] width 121 height 8
click at [334, 124] on input "text" at bounding box center [381, 124] width 129 height 8
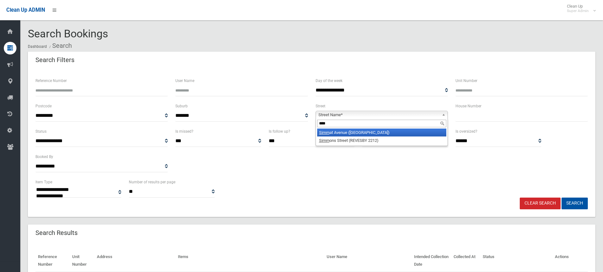
type input "****"
click at [354, 132] on li "Simm at Avenue (CONDELL PARK 2200)" at bounding box center [381, 133] width 129 height 8
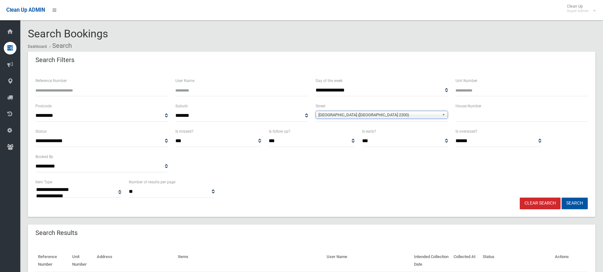
click at [570, 203] on button "Search" at bounding box center [575, 204] width 26 height 12
click at [489, 122] on div "House Number" at bounding box center [522, 114] width 140 height 25
click at [481, 116] on input "text" at bounding box center [522, 116] width 132 height 12
type input "*"
select select
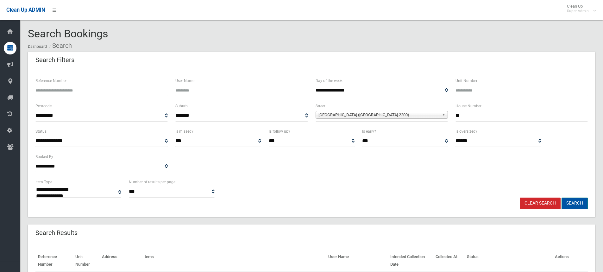
type input "**"
click at [574, 205] on button "Search" at bounding box center [575, 204] width 26 height 12
select select
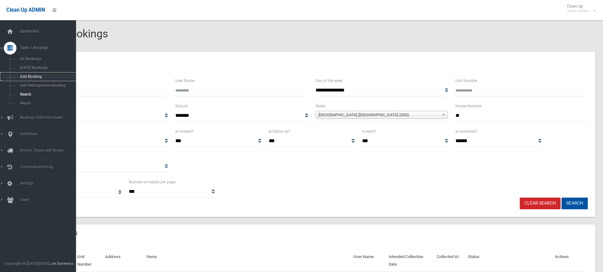
click at [30, 76] on span "Add Booking" at bounding box center [46, 76] width 57 height 4
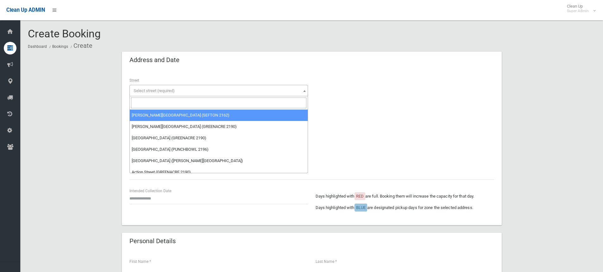
click at [148, 103] on input "search" at bounding box center [218, 103] width 175 height 11
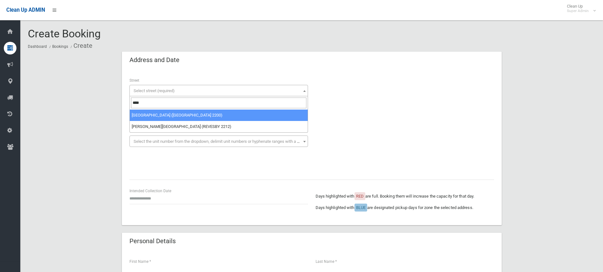
type input "****"
select select "****"
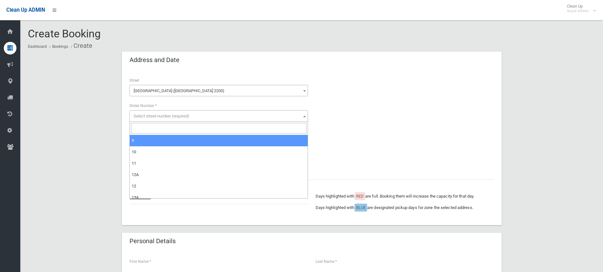
click at [150, 117] on span "Select street number (required)" at bounding box center [162, 116] width 56 height 5
click at [146, 127] on input "search" at bounding box center [218, 128] width 175 height 11
type input "**"
select select "**"
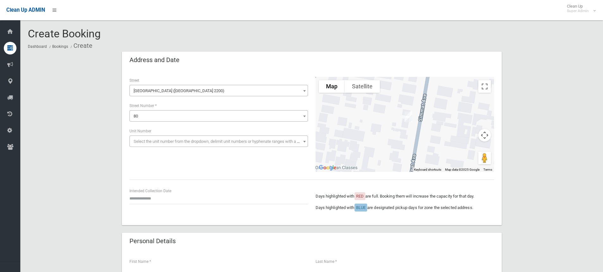
scroll to position [32, 0]
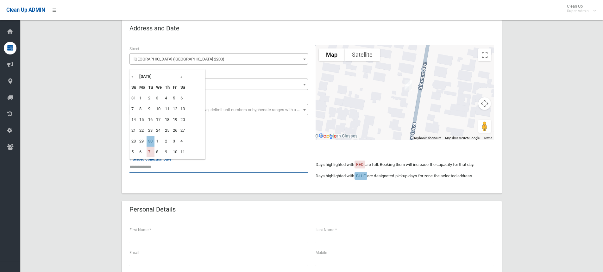
click at [161, 168] on input "text" at bounding box center [218, 167] width 179 height 12
click at [182, 78] on th "»" at bounding box center [183, 76] width 8 height 11
click at [132, 75] on th "«" at bounding box center [134, 76] width 8 height 11
click at [181, 77] on th "»" at bounding box center [183, 76] width 8 height 11
click at [131, 77] on th "«" at bounding box center [134, 76] width 8 height 11
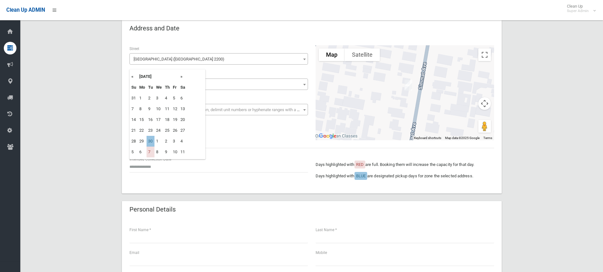
click at [182, 77] on th "»" at bounding box center [183, 76] width 8 height 11
click at [133, 75] on th "«" at bounding box center [134, 76] width 8 height 11
click at [149, 141] on td "30" at bounding box center [151, 141] width 8 height 11
type input "**********"
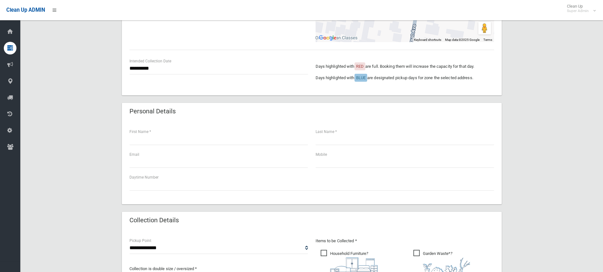
scroll to position [95, 0]
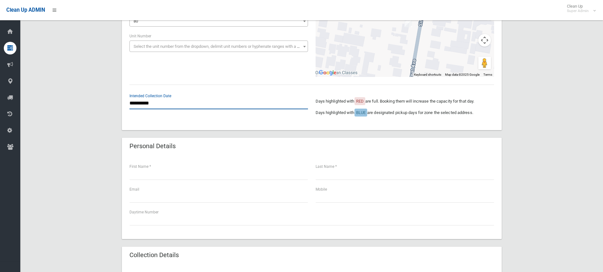
click at [150, 104] on input "**********" at bounding box center [218, 104] width 179 height 12
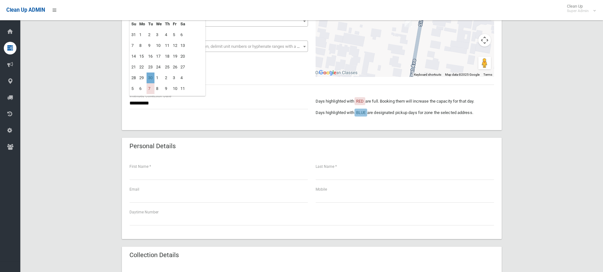
click at [152, 75] on td "30" at bounding box center [151, 78] width 8 height 11
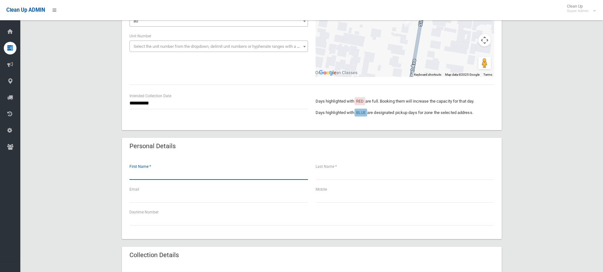
click at [164, 175] on input "text" at bounding box center [218, 174] width 179 height 12
type input "*****"
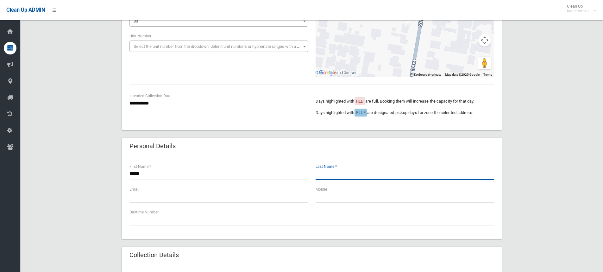
click at [369, 175] on input "text" at bounding box center [405, 174] width 179 height 12
type input "*****"
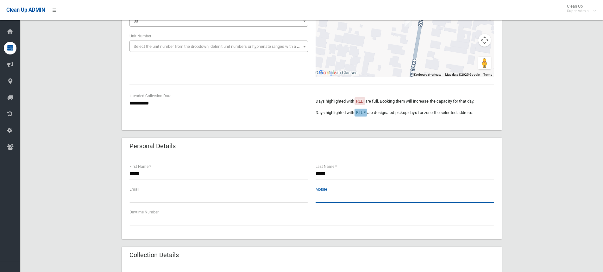
click at [348, 191] on input "text" at bounding box center [405, 197] width 179 height 12
type input "**********"
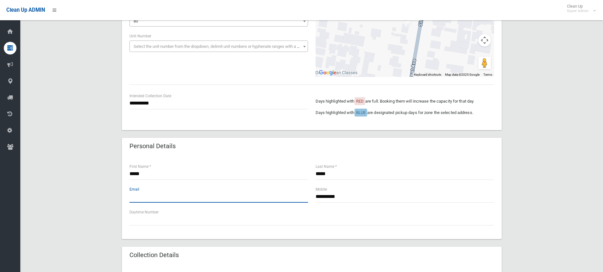
click at [152, 197] on input "text" at bounding box center [218, 197] width 179 height 12
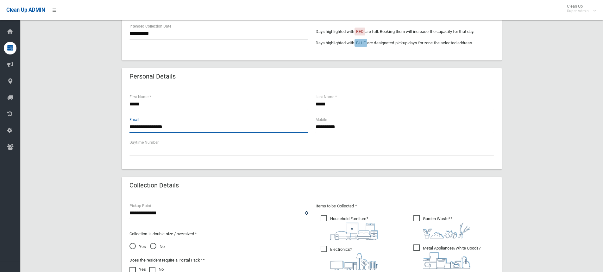
scroll to position [190, 0]
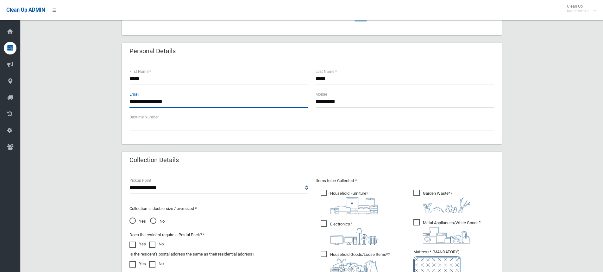
type input "**********"
click at [131, 220] on span "Yes" at bounding box center [137, 222] width 16 height 8
click at [339, 192] on span "Household Furniture ?" at bounding box center [349, 202] width 57 height 25
click at [421, 191] on span "Garden Waste* ?" at bounding box center [441, 201] width 57 height 23
drag, startPoint x: 421, startPoint y: 222, endPoint x: 326, endPoint y: 229, distance: 95.9
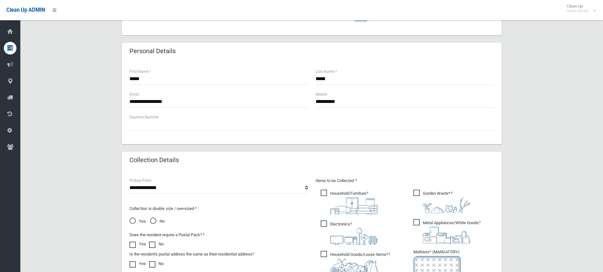
click at [421, 222] on span "Metal Appliances/White Goods ?" at bounding box center [446, 231] width 67 height 24
drag, startPoint x: 328, startPoint y: 224, endPoint x: 330, endPoint y: 246, distance: 22.3
click at [328, 224] on span "Electronics ?" at bounding box center [349, 232] width 57 height 24
click at [329, 253] on span "Household Goods/Loose Items* ?" at bounding box center [355, 262] width 69 height 22
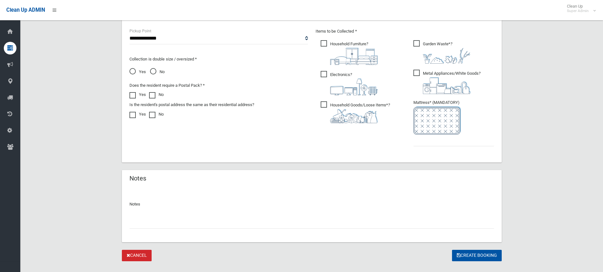
scroll to position [351, 0]
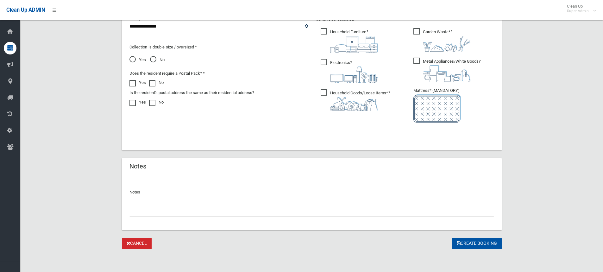
click at [194, 212] on input "text" at bounding box center [311, 211] width 365 height 12
type input "**********"
click at [451, 125] on input "text" at bounding box center [453, 129] width 81 height 12
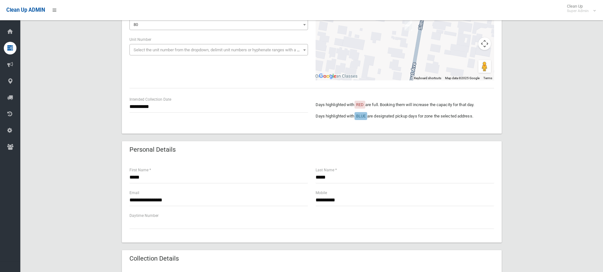
scroll to position [95, 0]
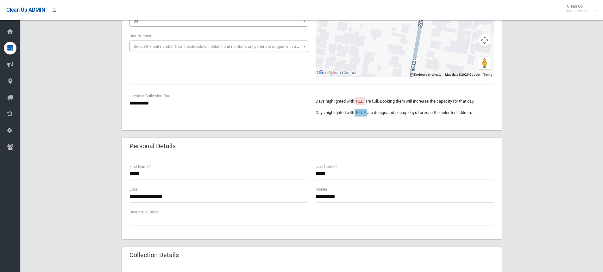
type input "*"
click at [155, 104] on input "**********" at bounding box center [218, 104] width 179 height 12
click at [150, 79] on td "30" at bounding box center [151, 78] width 8 height 11
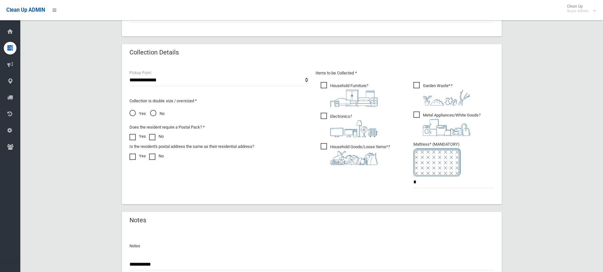
scroll to position [351, 0]
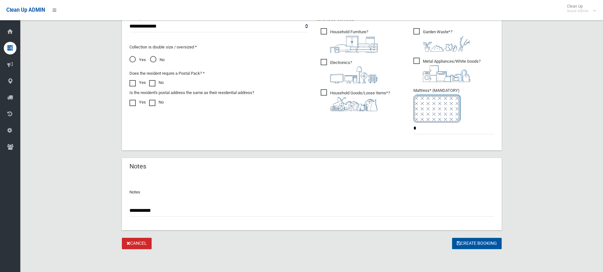
click at [466, 246] on button "Create Booking" at bounding box center [477, 244] width 50 height 12
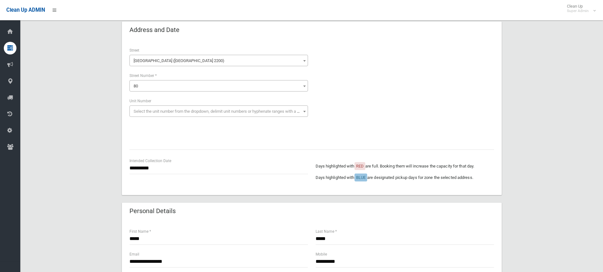
scroll to position [158, 0]
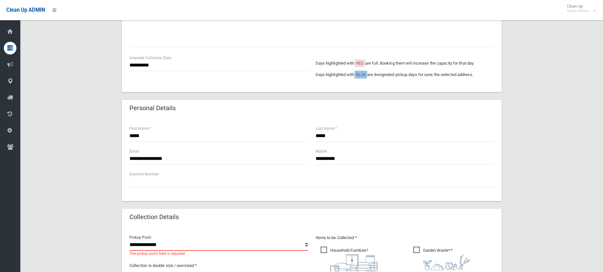
click at [149, 247] on select "**********" at bounding box center [218, 245] width 179 height 12
select select "*"
click at [129, 239] on select "**********" at bounding box center [218, 245] width 179 height 12
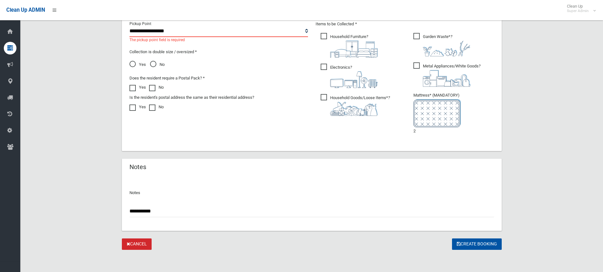
scroll to position [373, 0]
click at [464, 239] on button "Create Booking" at bounding box center [477, 244] width 50 height 12
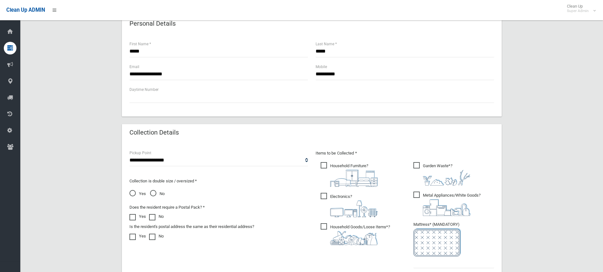
scroll to position [285, 0]
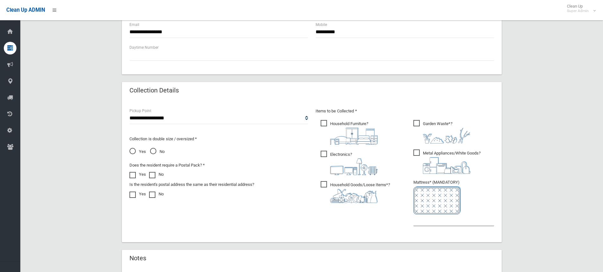
click at [445, 224] on input "text" at bounding box center [453, 220] width 81 height 12
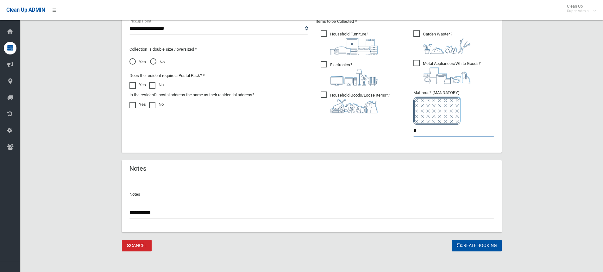
scroll to position [377, 0]
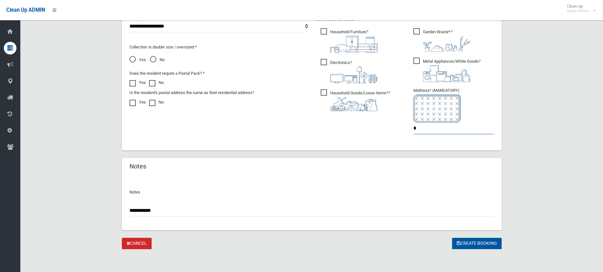
type input "*"
click at [483, 243] on button "Create Booking" at bounding box center [477, 244] width 50 height 12
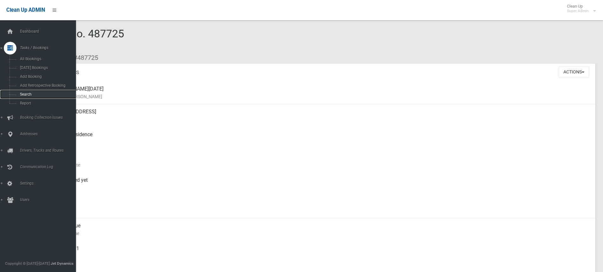
click at [26, 95] on span "Search" at bounding box center [46, 94] width 57 height 4
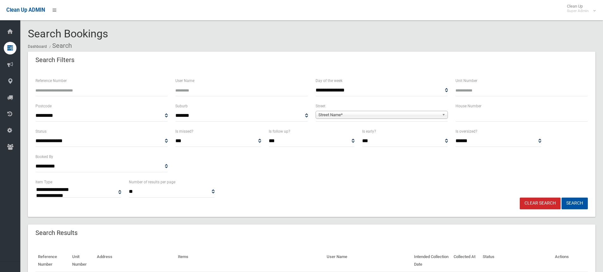
select select
click at [468, 117] on input "text" at bounding box center [522, 116] width 132 height 12
type input "*******"
drag, startPoint x: 348, startPoint y: 113, endPoint x: 344, endPoint y: 117, distance: 5.8
click at [348, 113] on span "Street Name*" at bounding box center [379, 115] width 121 height 8
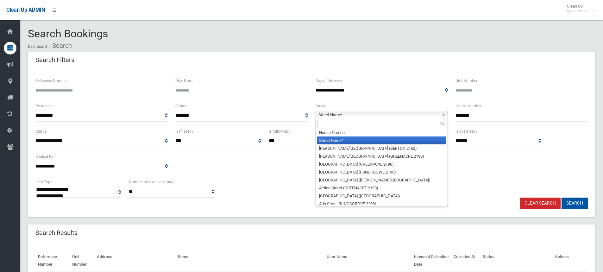
click at [338, 122] on input "text" at bounding box center [381, 124] width 129 height 8
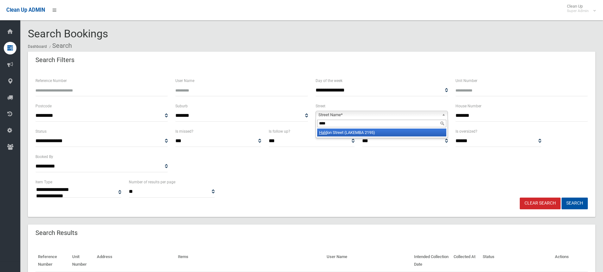
type input "****"
click at [343, 132] on li "[GEOGRAPHIC_DATA] ([GEOGRAPHIC_DATA])" at bounding box center [381, 133] width 129 height 8
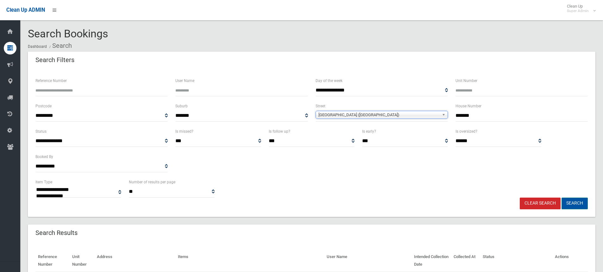
click at [563, 201] on button "Search" at bounding box center [575, 204] width 26 height 12
click at [568, 201] on button "Search" at bounding box center [575, 204] width 26 height 12
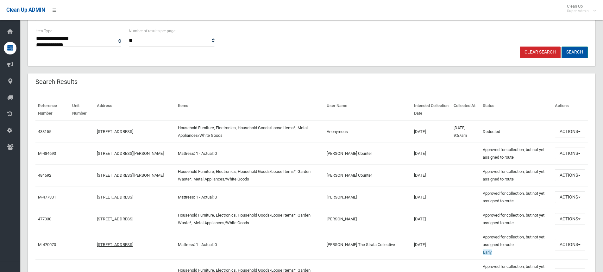
scroll to position [158, 0]
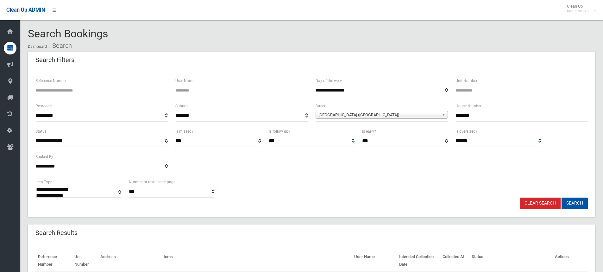
select select
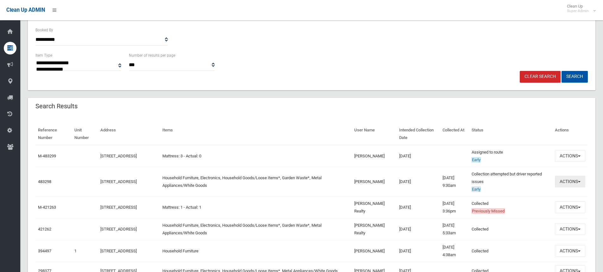
click at [568, 184] on button "Actions" at bounding box center [570, 182] width 30 height 12
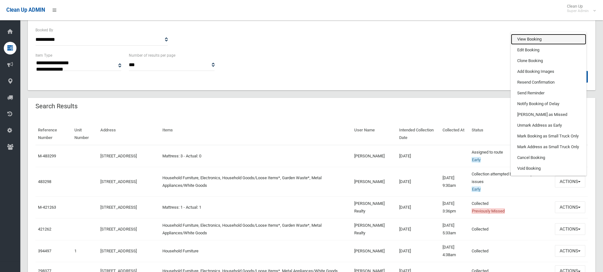
click at [535, 40] on link "View Booking" at bounding box center [548, 39] width 75 height 11
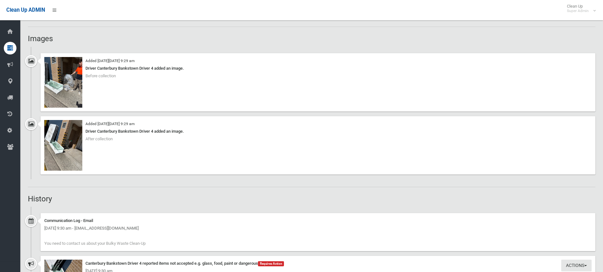
scroll to position [507, 0]
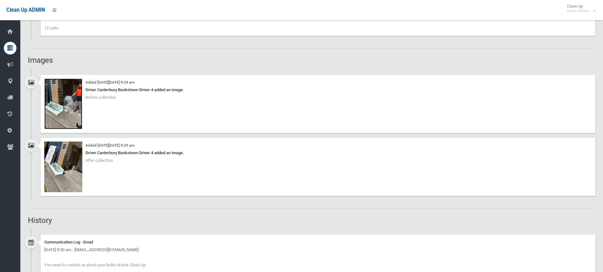
click at [54, 114] on img at bounding box center [63, 104] width 38 height 51
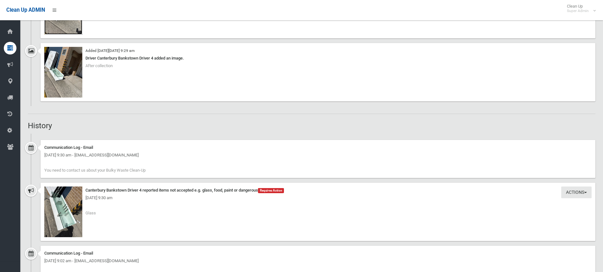
scroll to position [602, 0]
click at [68, 212] on img at bounding box center [63, 211] width 38 height 51
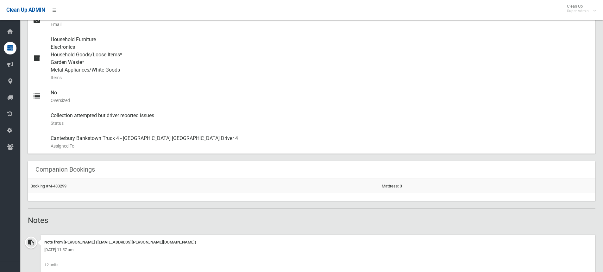
scroll to position [190, 0]
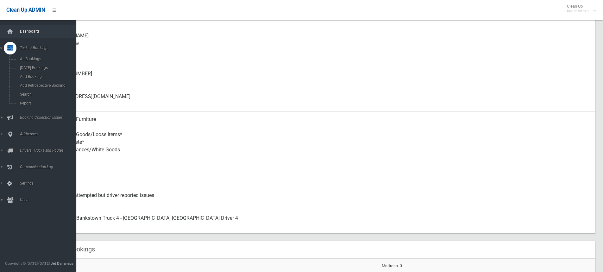
click at [21, 29] on span "Dashboard" at bounding box center [49, 31] width 63 height 4
